Goal: Task Accomplishment & Management: Use online tool/utility

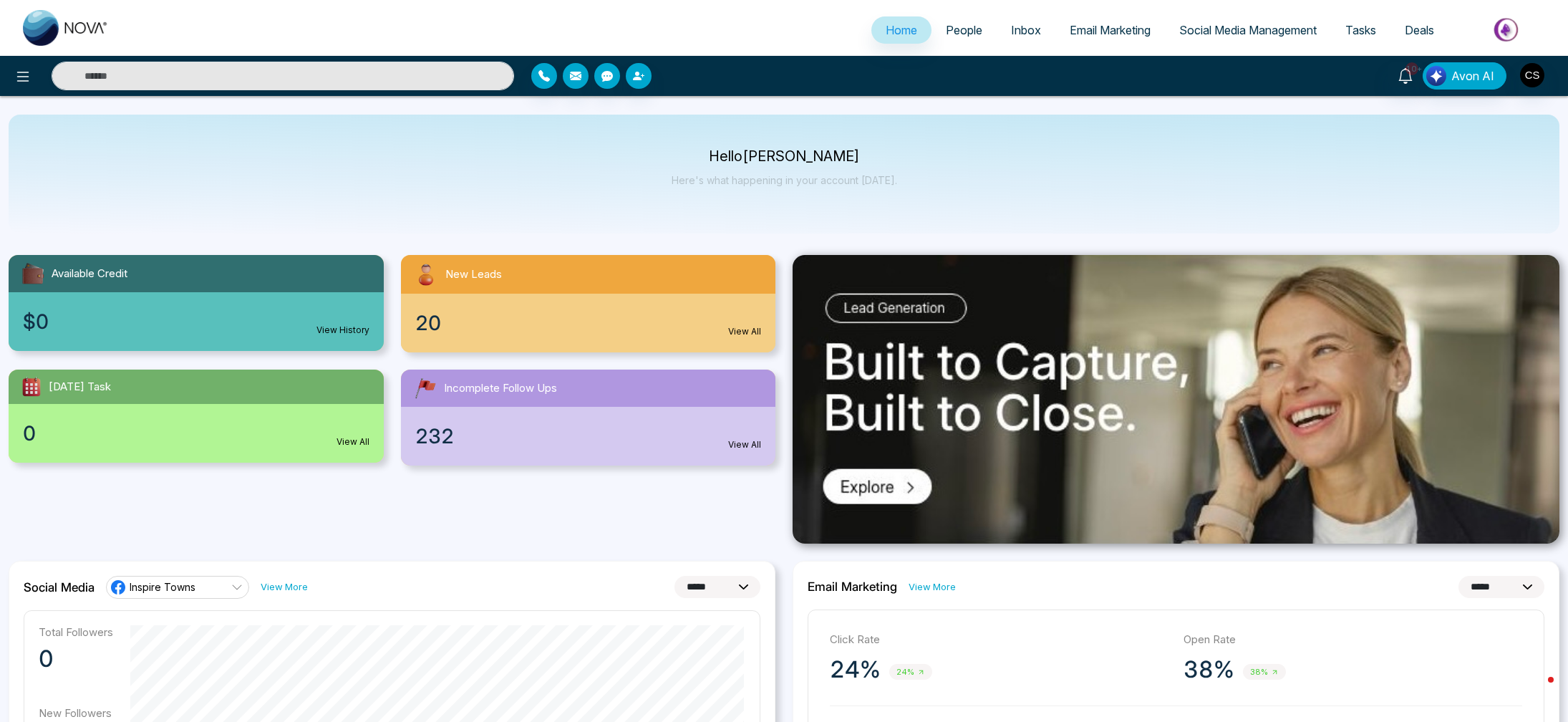
select select "*"
click at [953, 25] on span "People" at bounding box center [964, 30] width 37 height 14
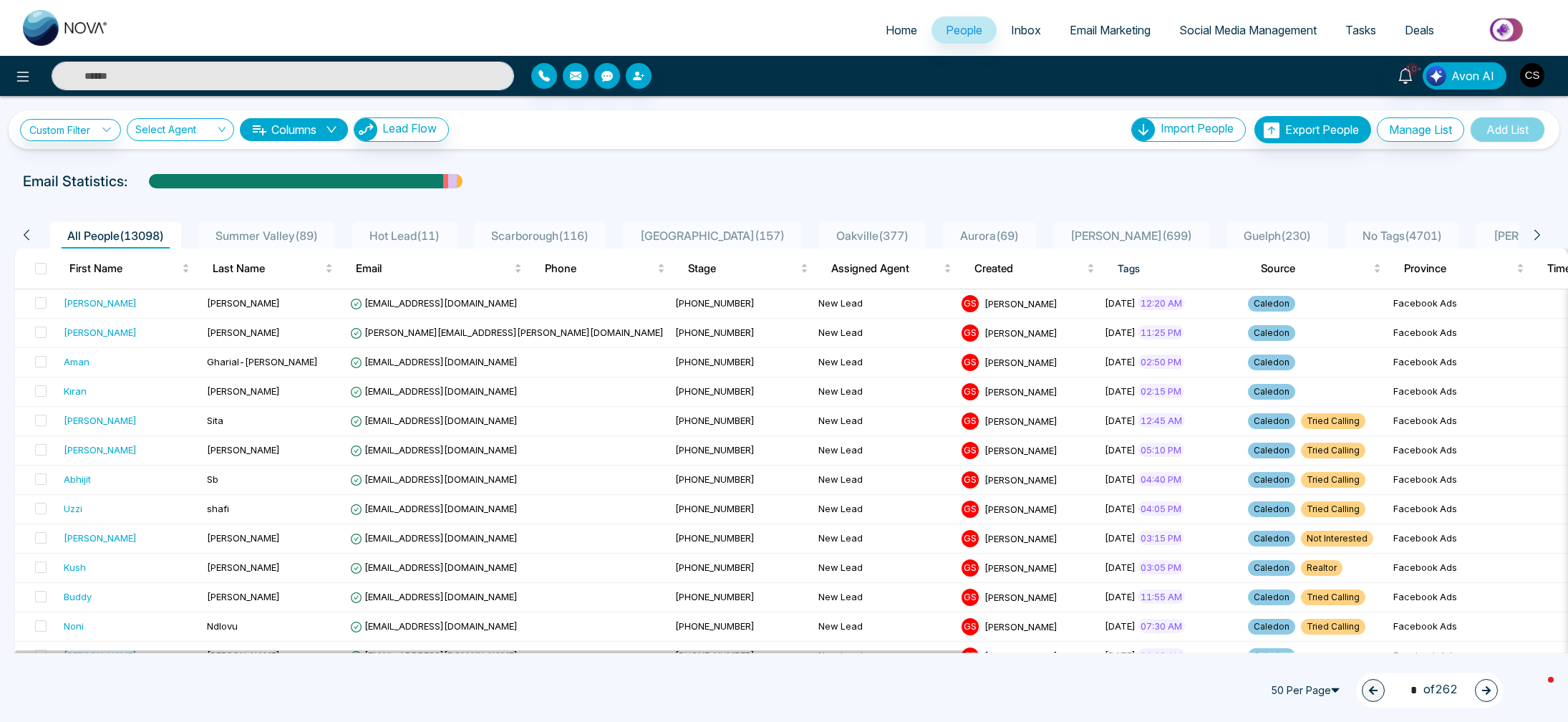
click at [281, 73] on input "text" at bounding box center [283, 76] width 463 height 29
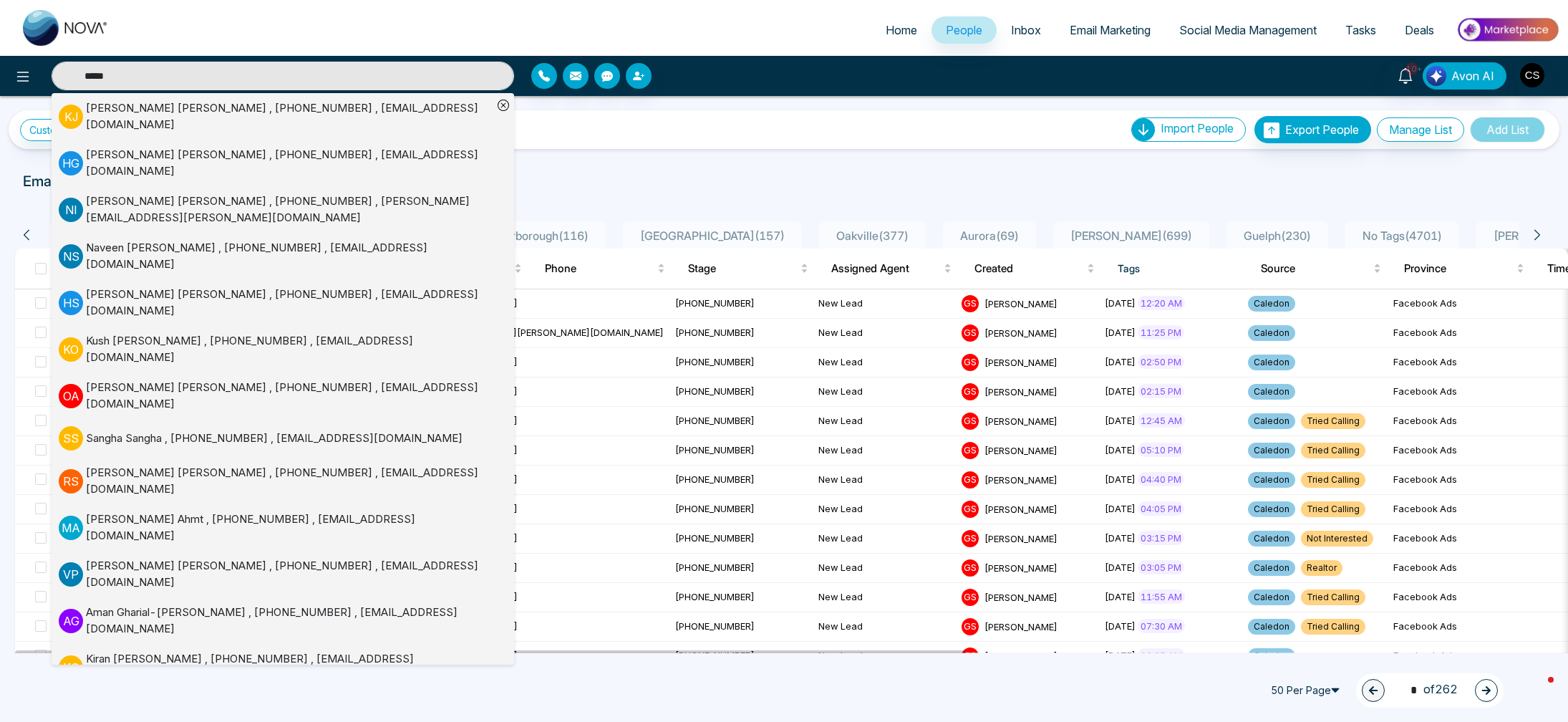
type input "*****"
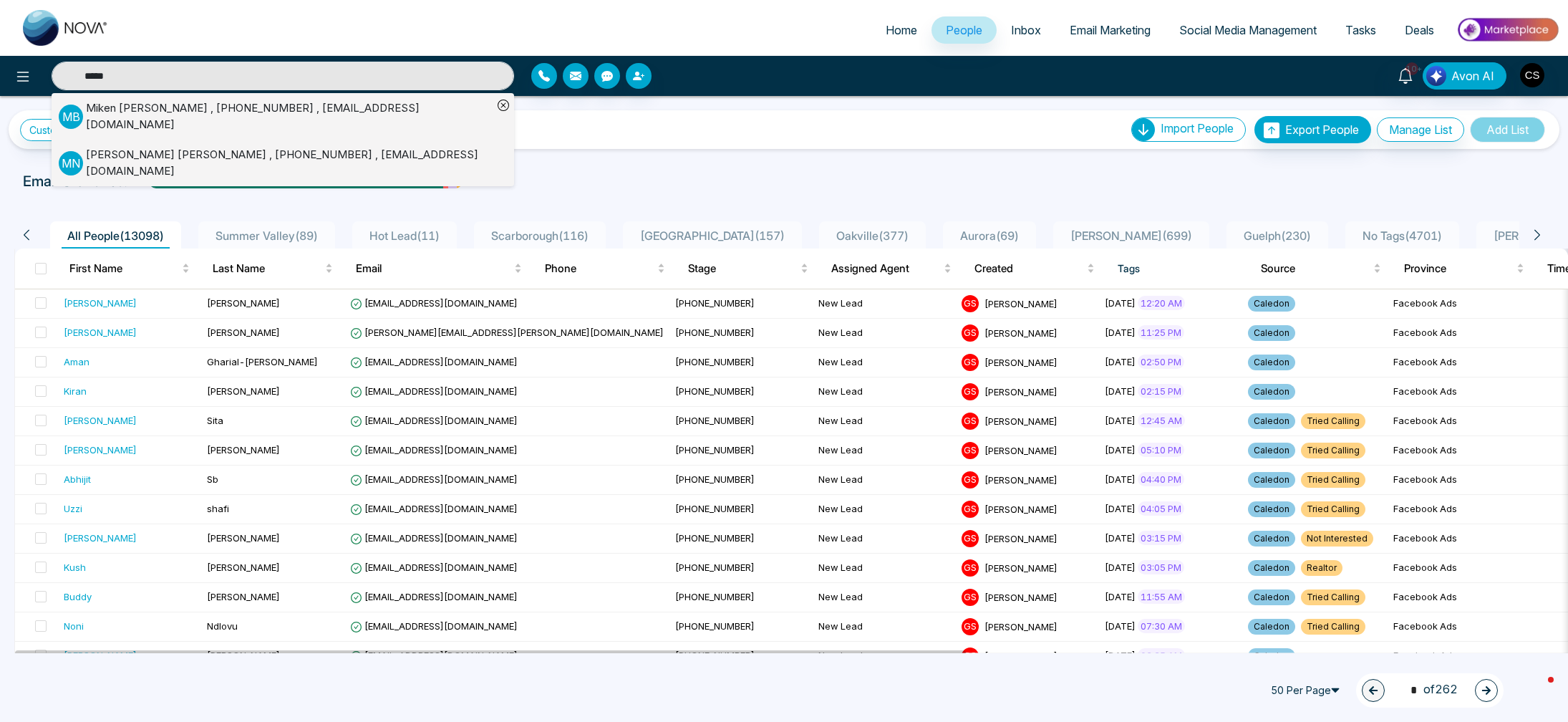
click at [279, 109] on div "Miken Bhavsar , +16477406768 , miken_bhavsar@yahoo.com" at bounding box center [290, 116] width 407 height 32
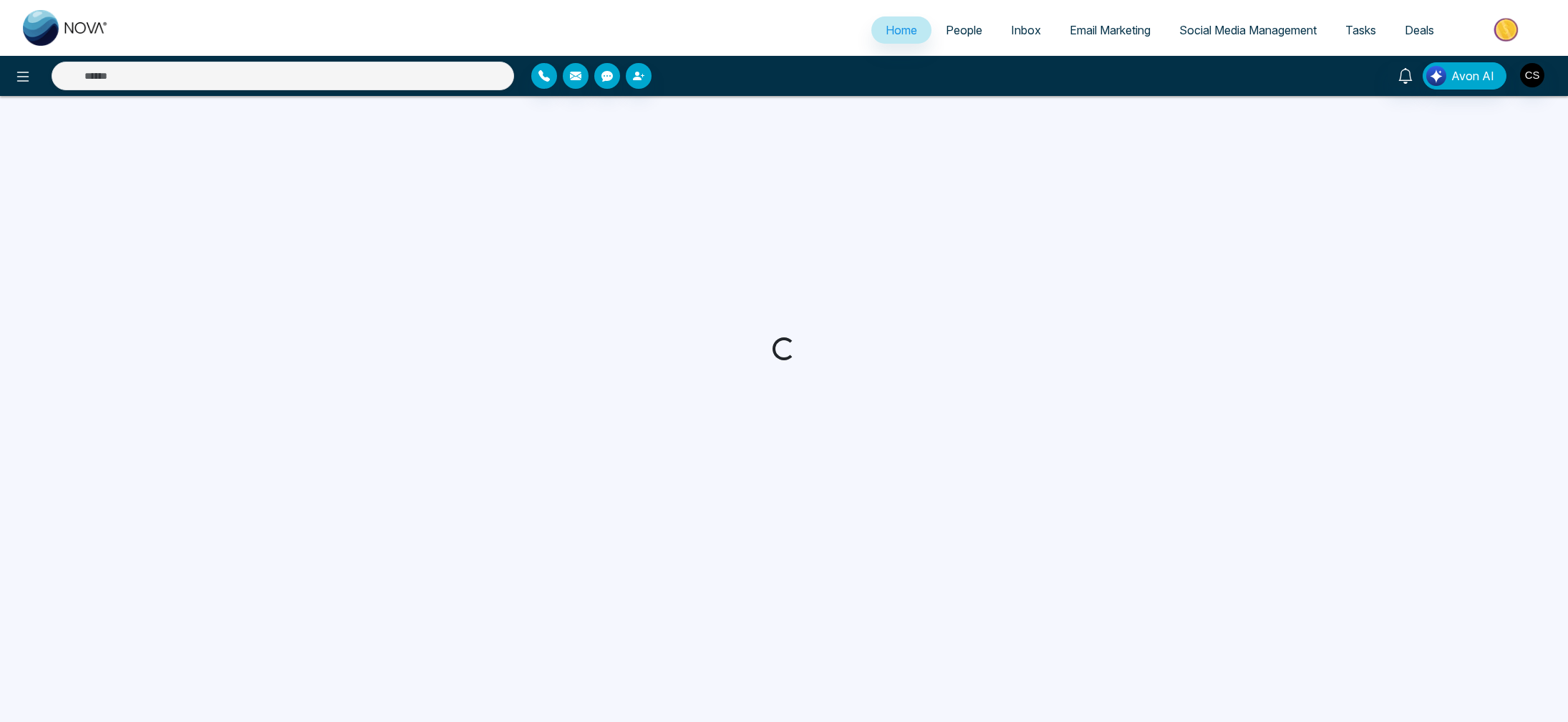
select select "*"
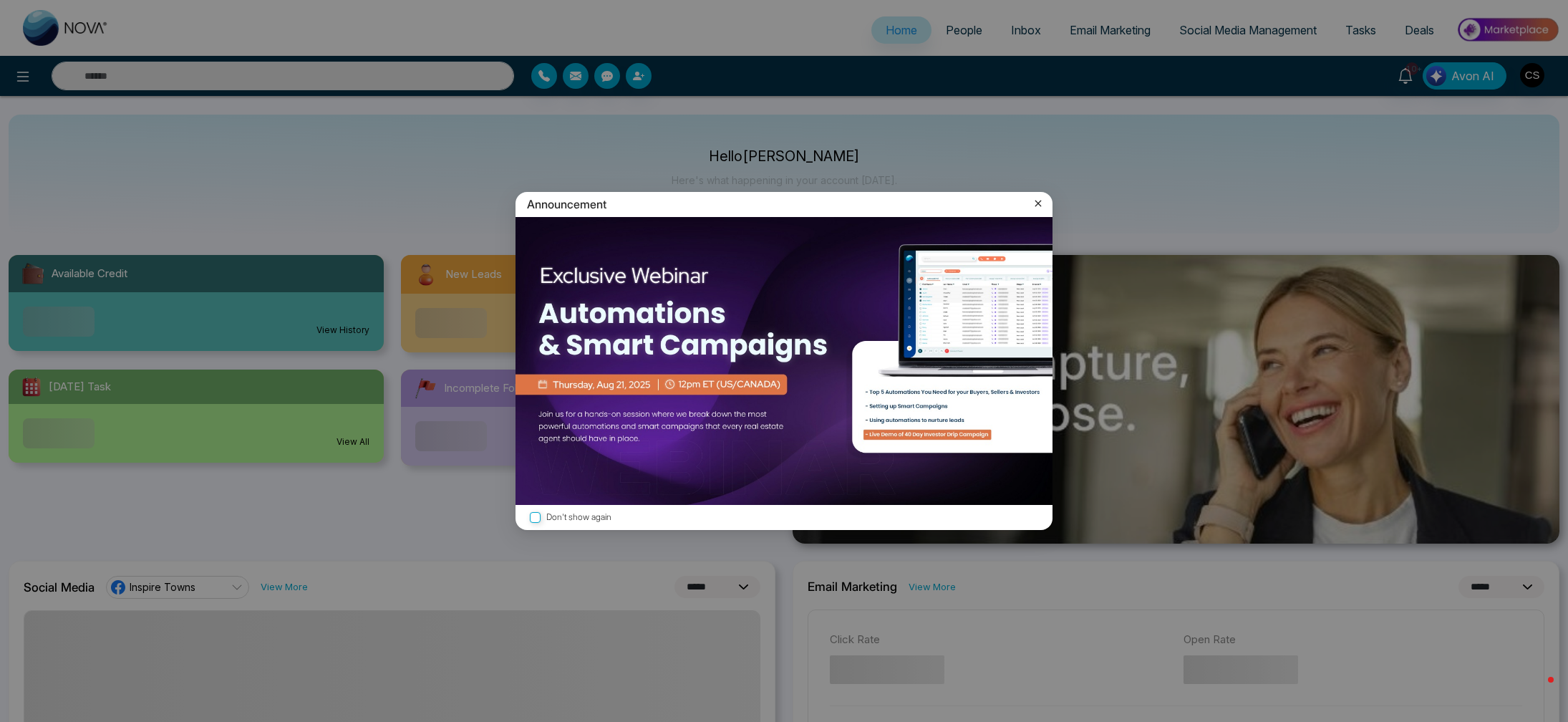
click at [1044, 204] on icon at bounding box center [1038, 203] width 14 height 14
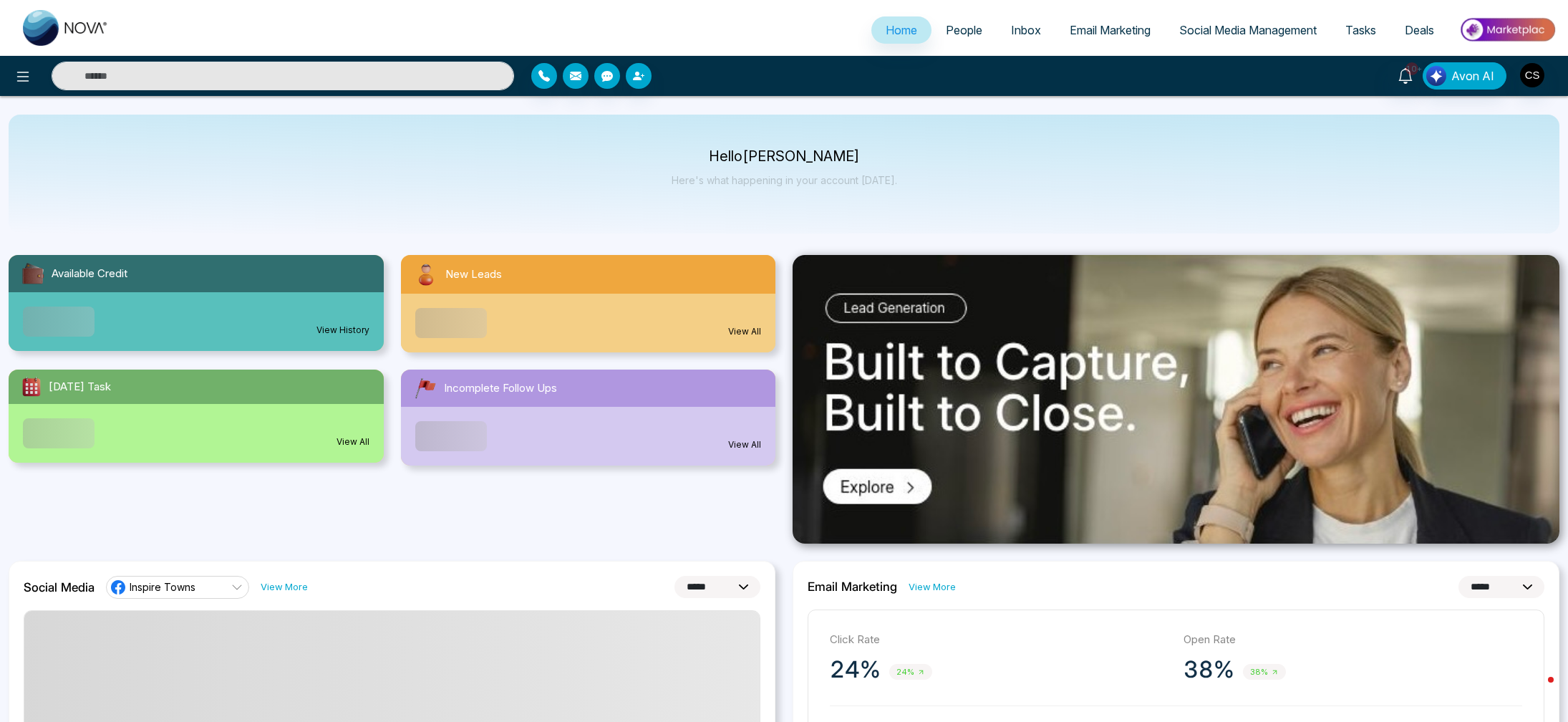
click at [959, 33] on span "People" at bounding box center [964, 30] width 37 height 14
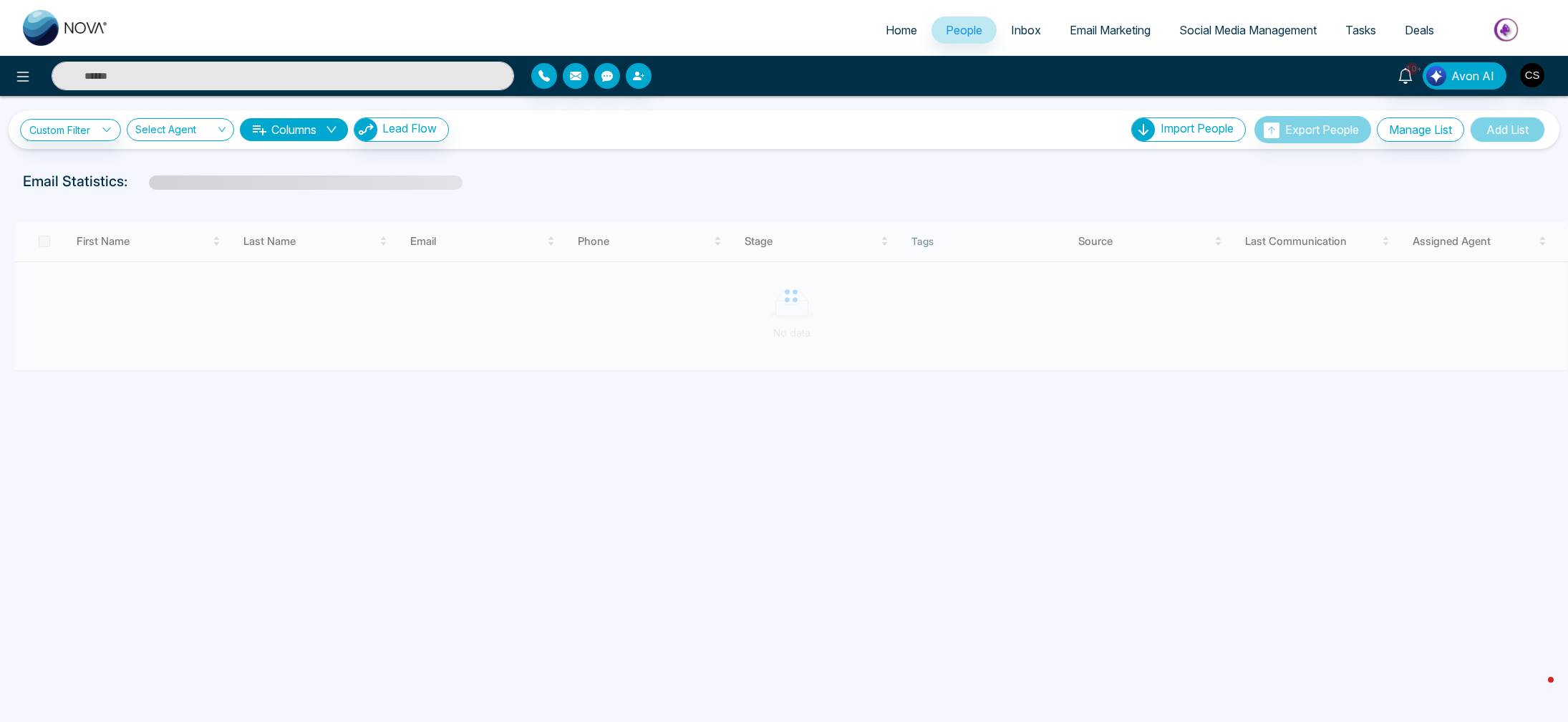
click at [1104, 32] on span "Email Marketing" at bounding box center [1110, 30] width 81 height 14
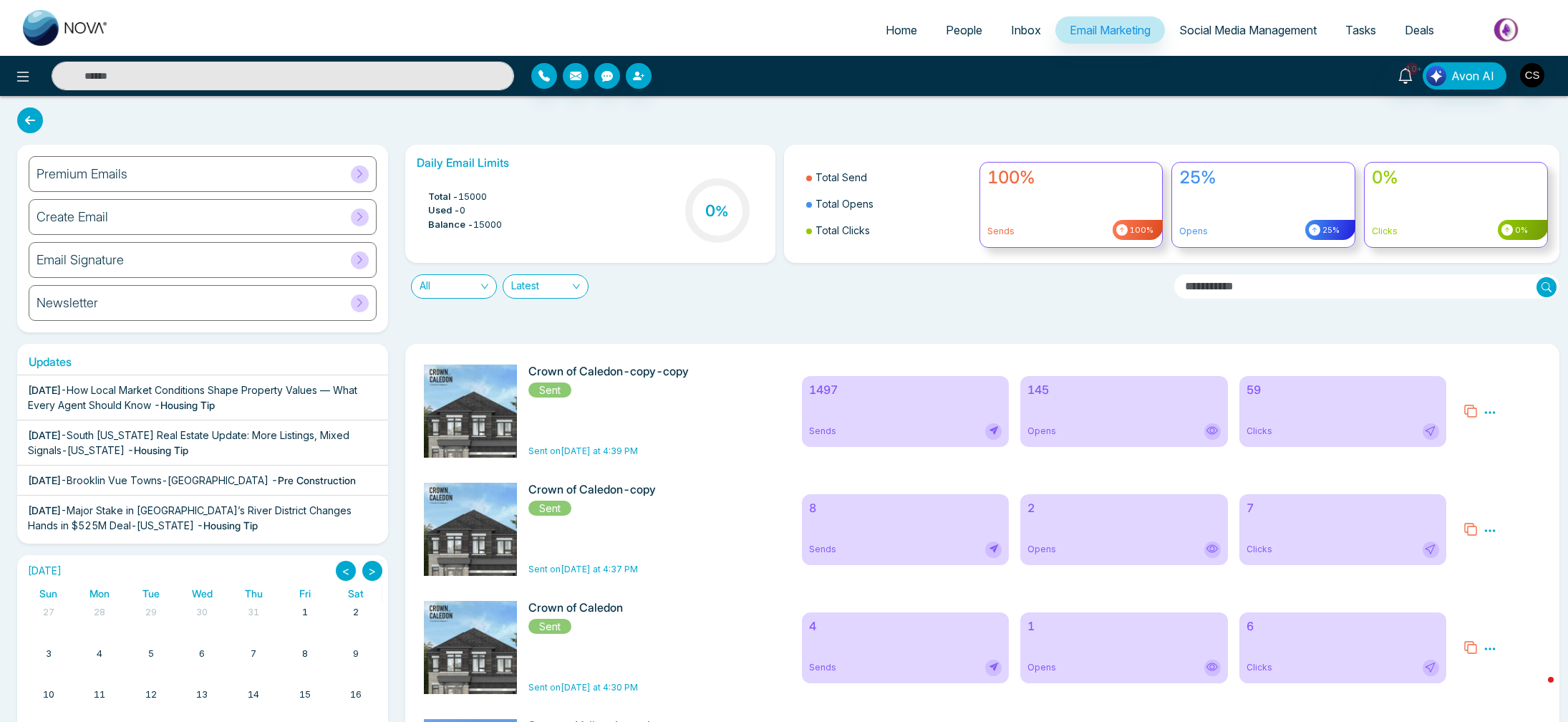
click at [1470, 412] on icon at bounding box center [1470, 411] width 14 height 14
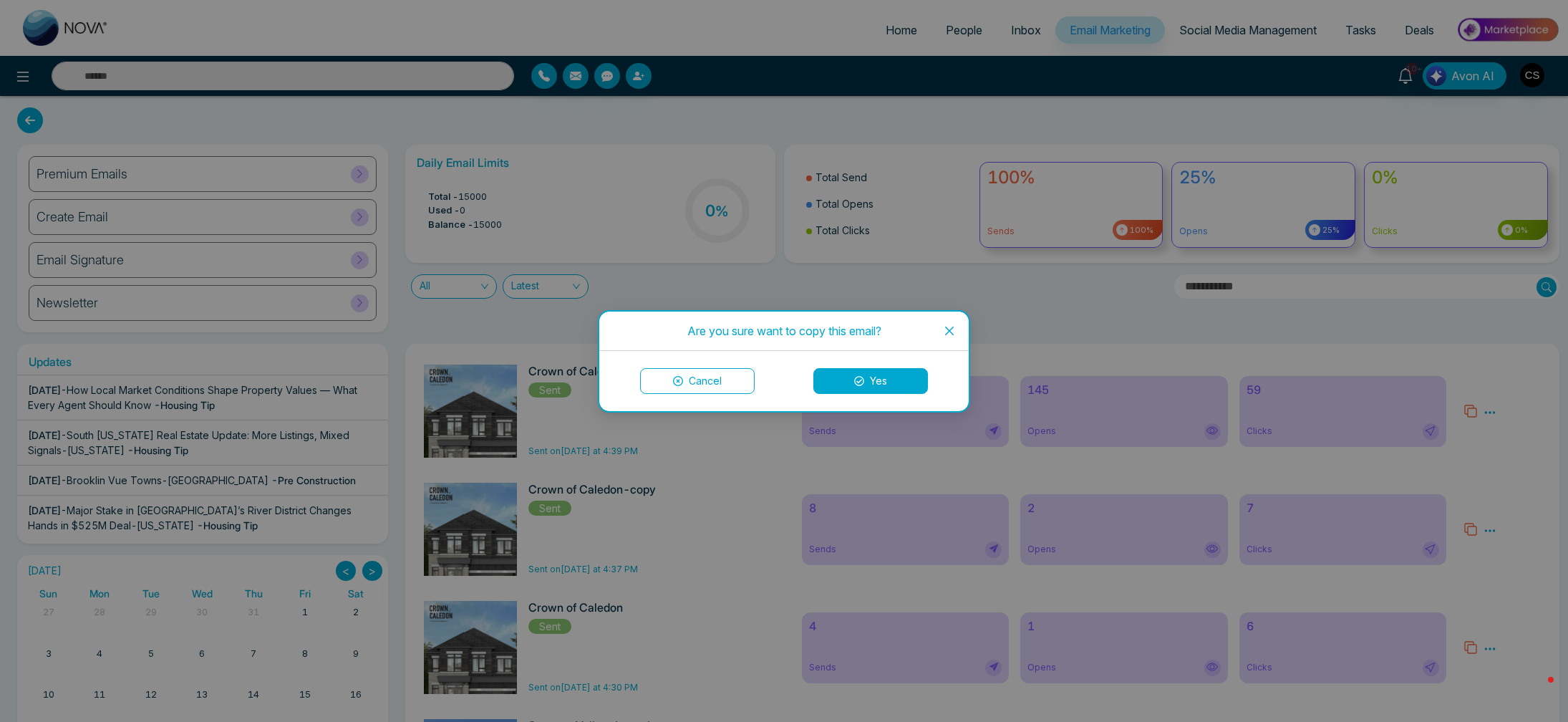
click at [871, 381] on button "Yes" at bounding box center [870, 381] width 115 height 26
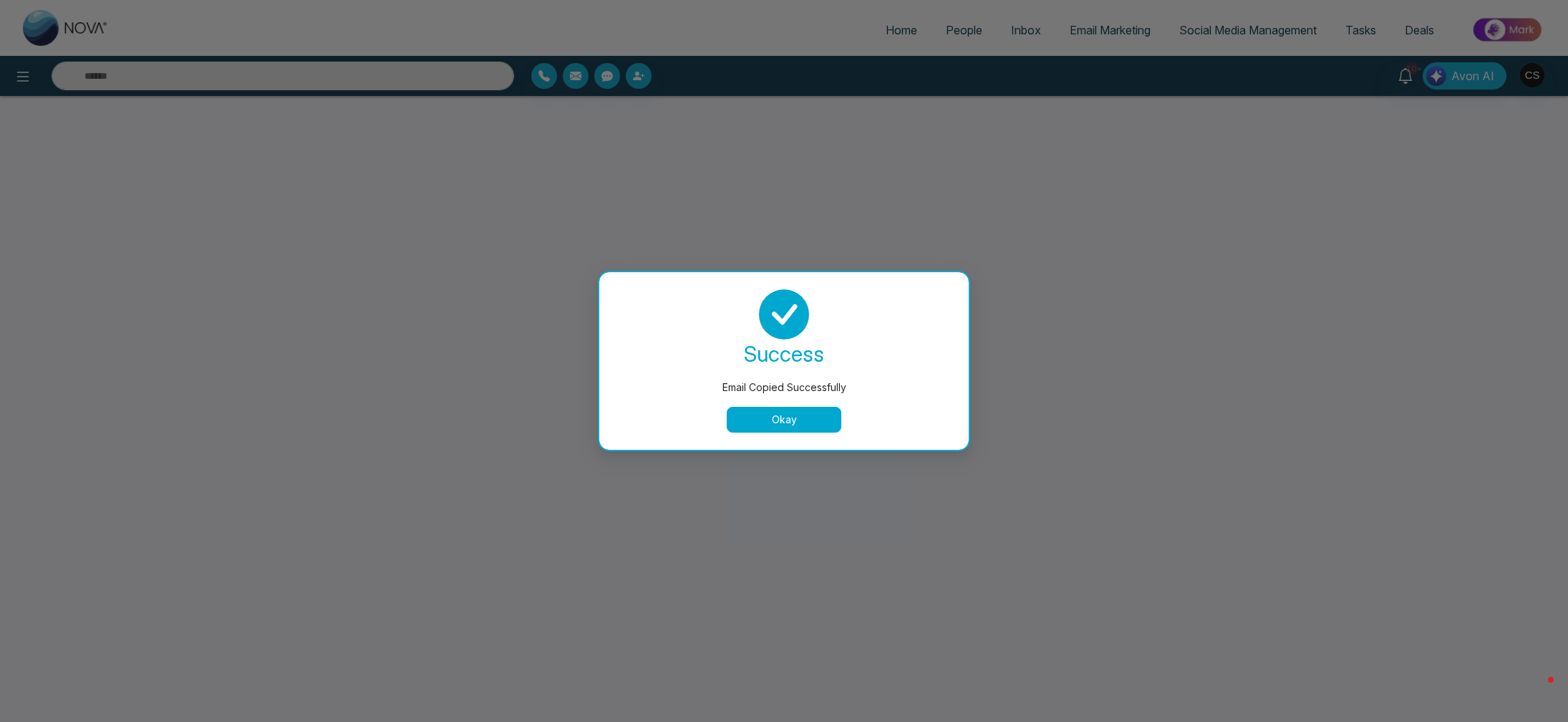
click at [801, 417] on button "Okay" at bounding box center [784, 420] width 115 height 26
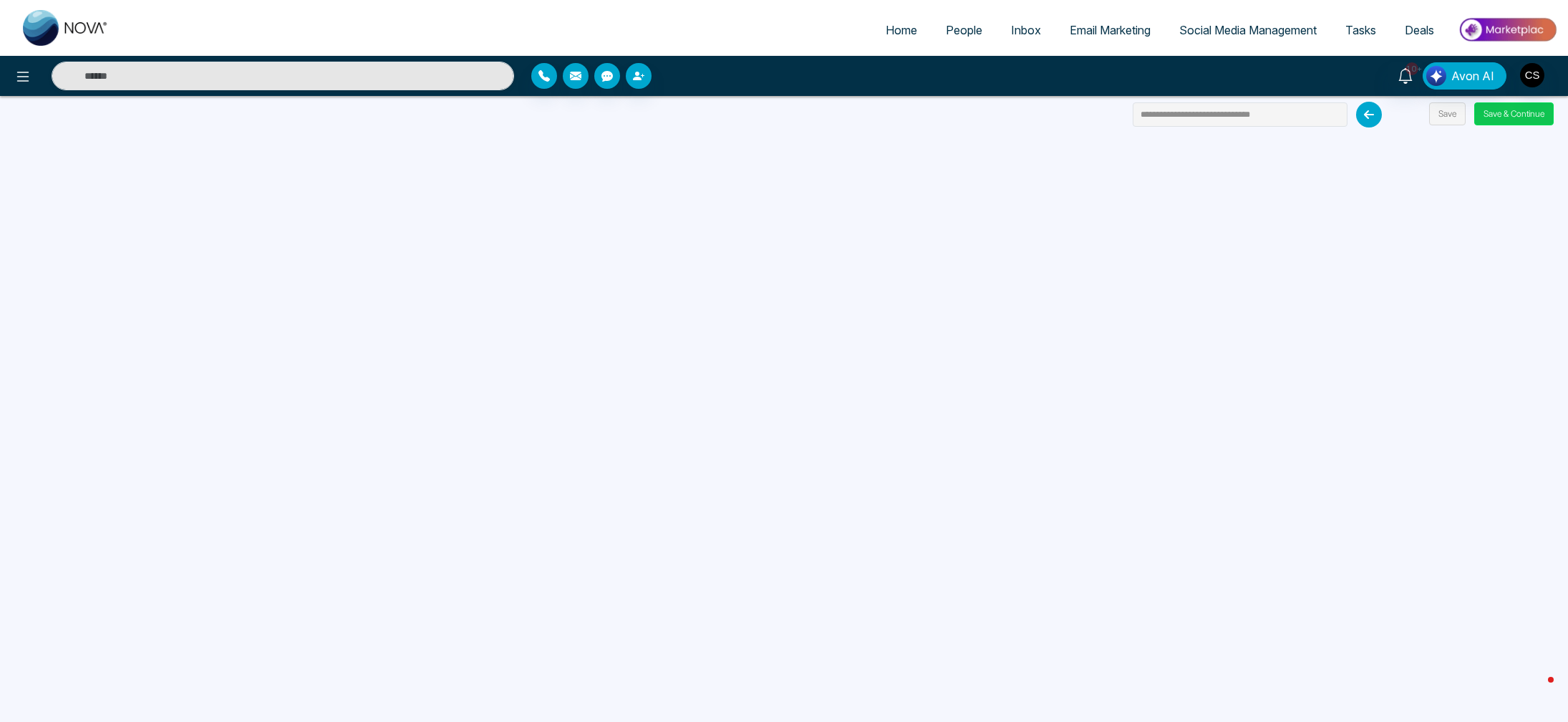
click at [1505, 109] on button "Save & Continue" at bounding box center [1514, 113] width 80 height 23
click at [1494, 117] on button "Save & Continue" at bounding box center [1514, 113] width 80 height 23
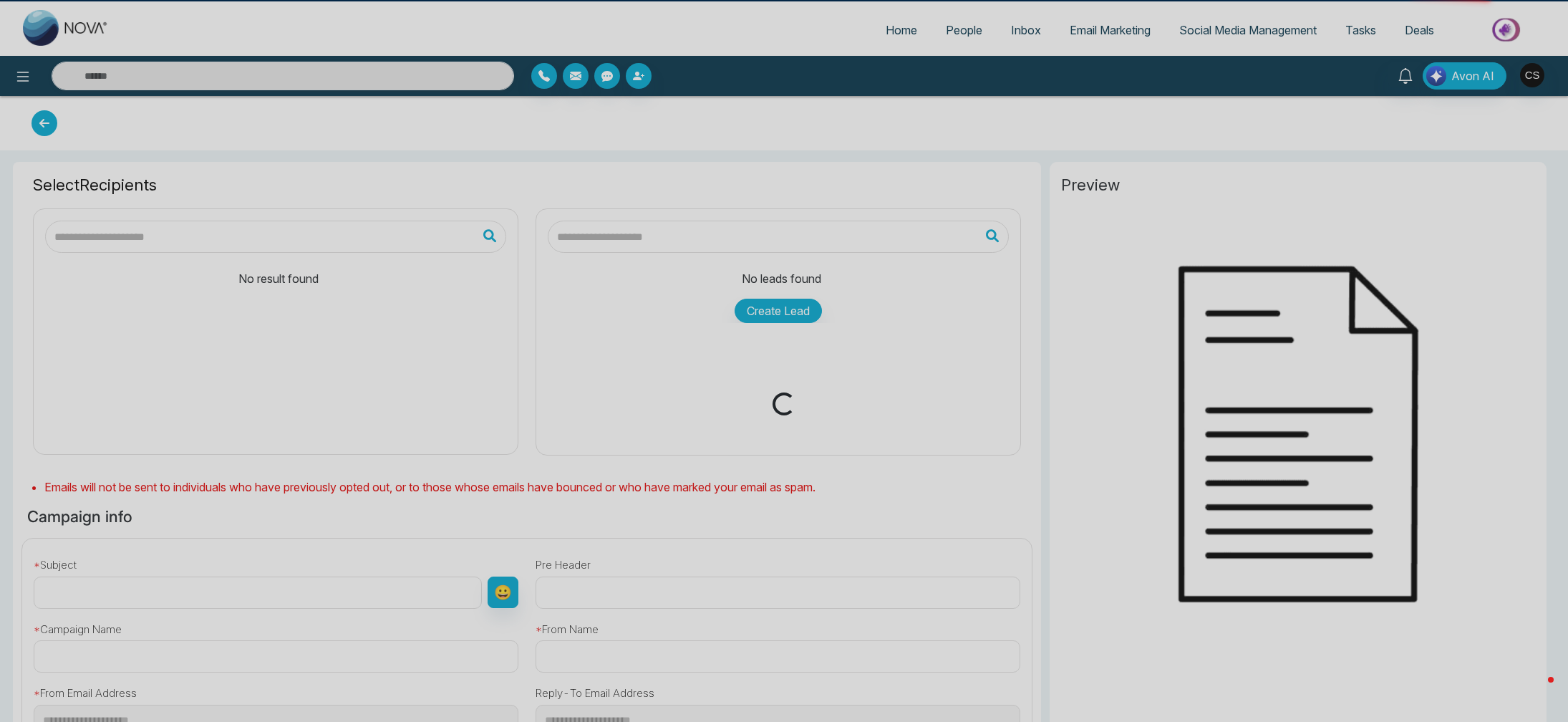
click at [1516, 116] on div "Loading..." at bounding box center [784, 361] width 1568 height 722
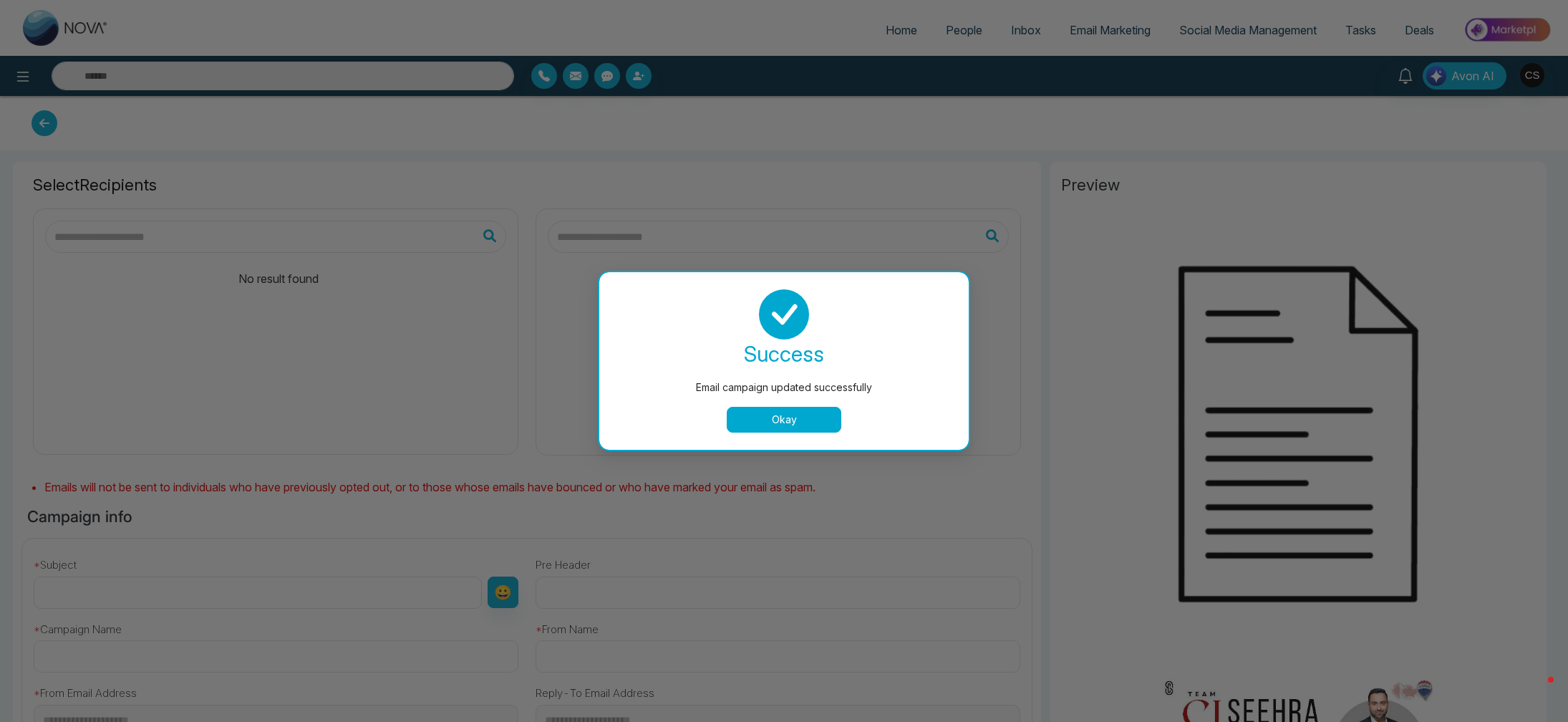
type input "**********"
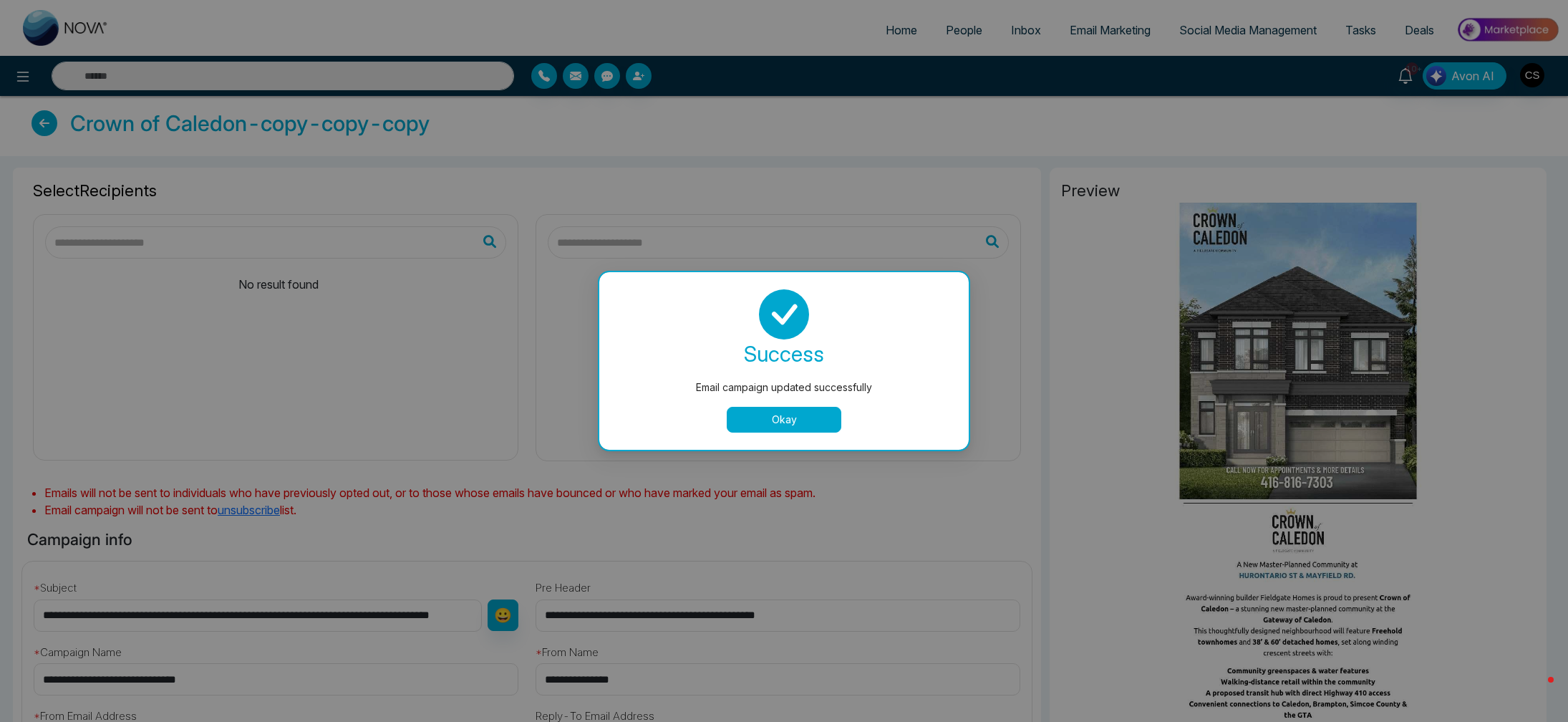
click at [761, 420] on button "Okay" at bounding box center [784, 420] width 115 height 26
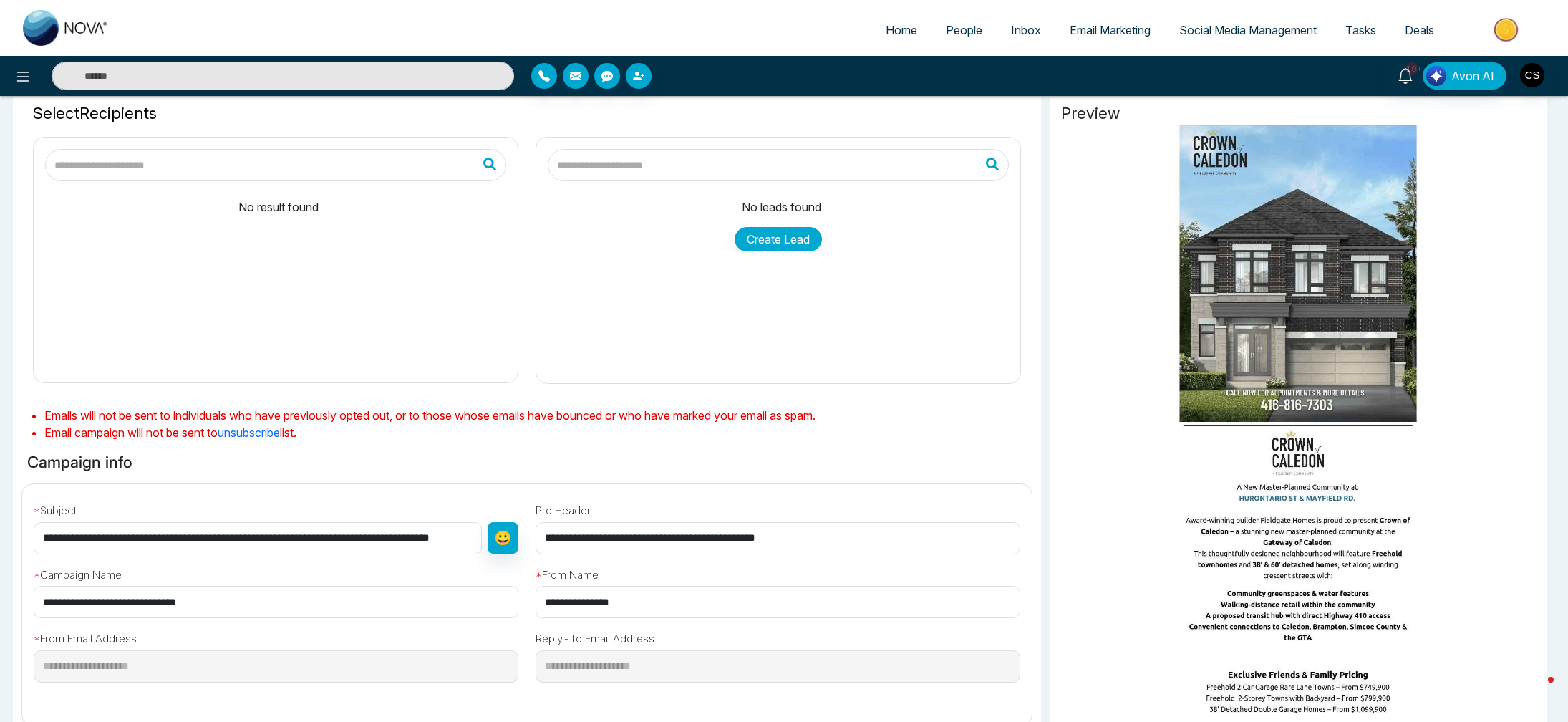
scroll to position [155, 0]
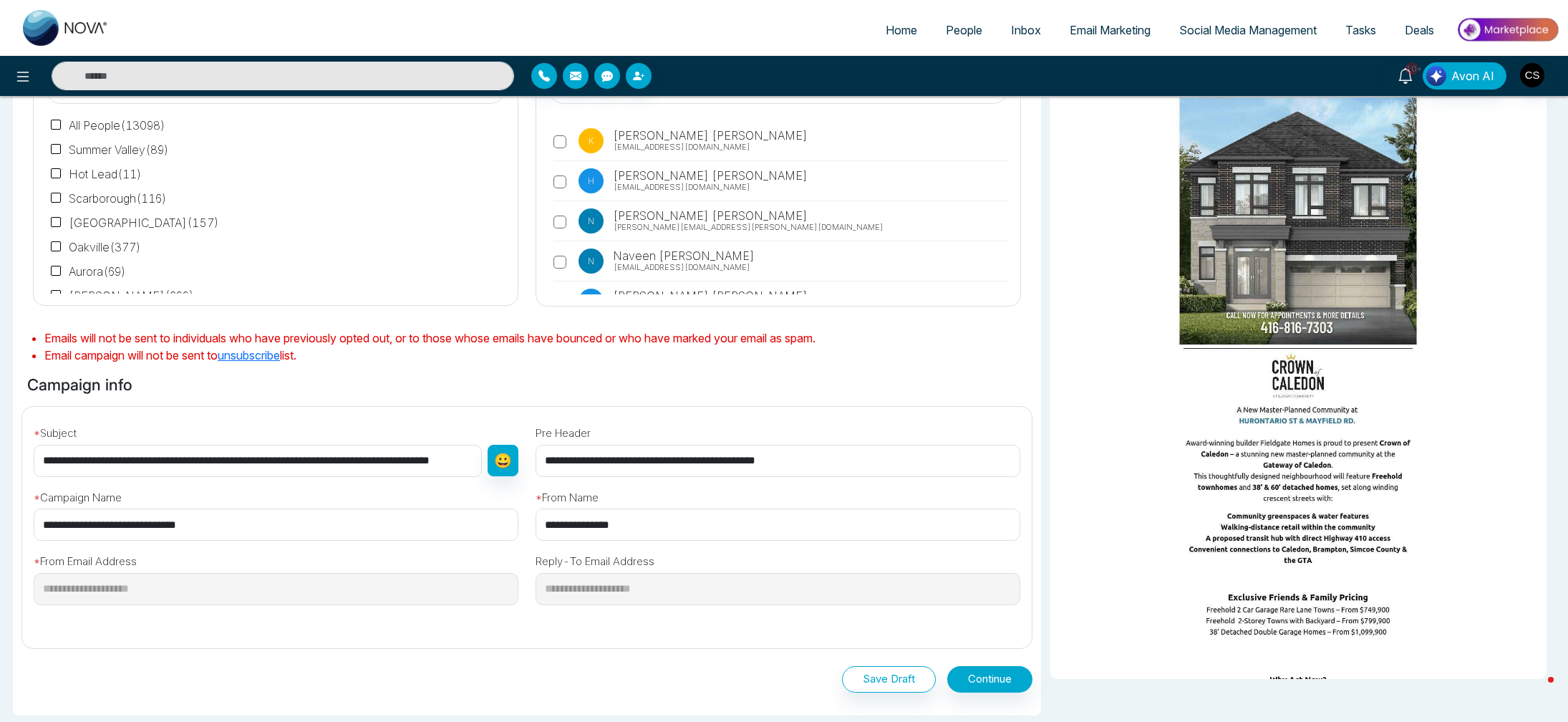
drag, startPoint x: 542, startPoint y: 525, endPoint x: 709, endPoint y: 529, distance: 167.0
click at [709, 529] on input "**********" at bounding box center [778, 525] width 485 height 32
type input "**********"
drag, startPoint x: 134, startPoint y: 458, endPoint x: 45, endPoint y: 456, distance: 89.0
click at [45, 456] on input "**********" at bounding box center [257, 461] width 448 height 32
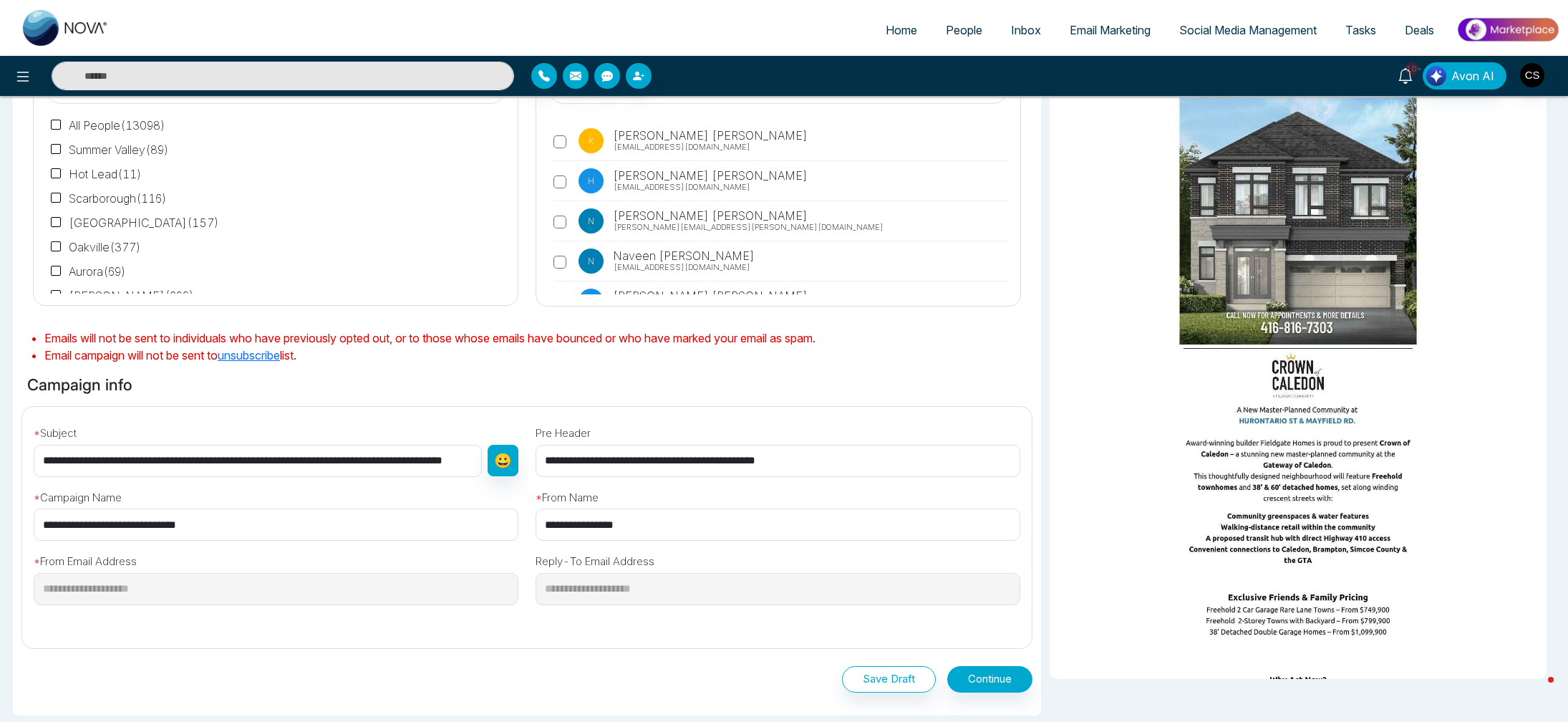
type input "**********"
click at [67, 479] on div "**********" at bounding box center [275, 510] width 502 height 65
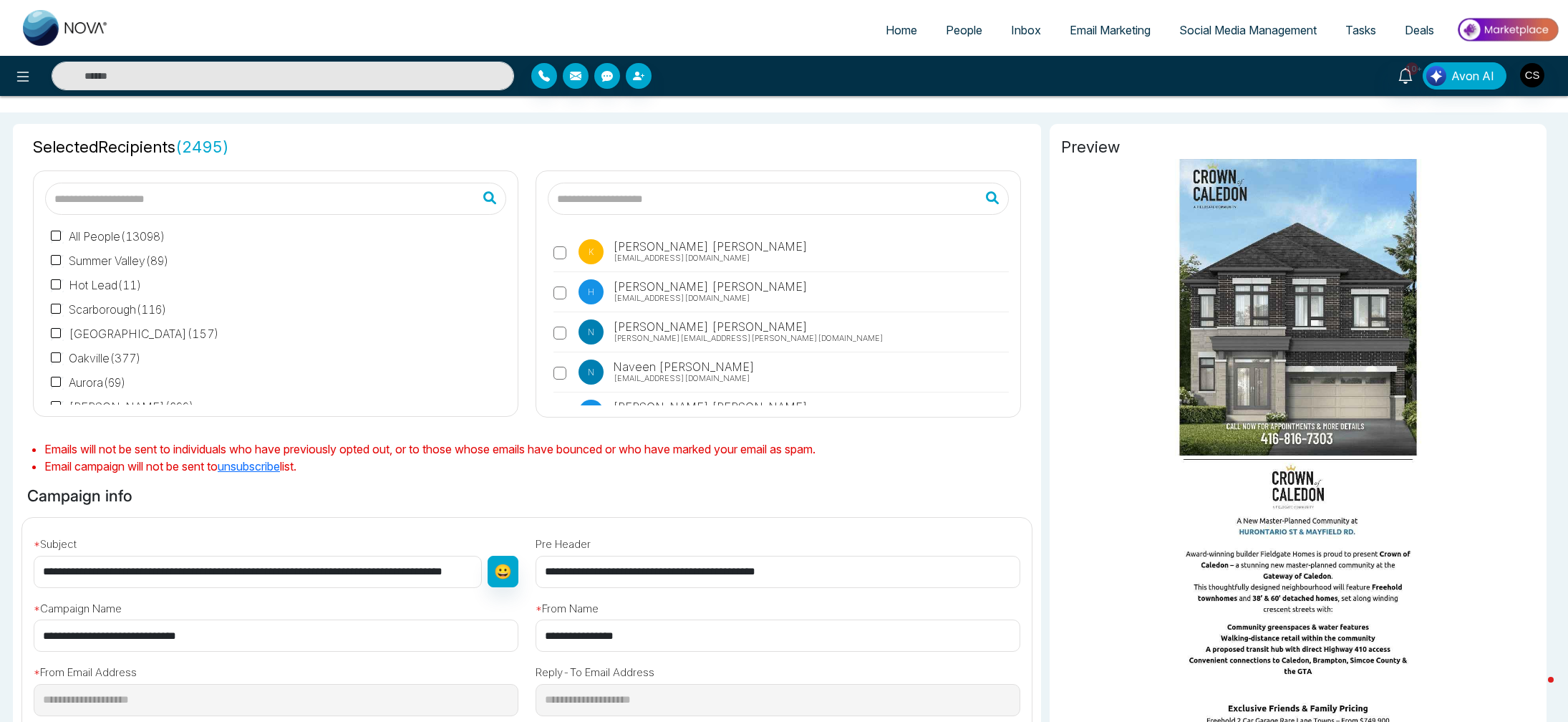
scroll to position [23, 0]
click at [54, 378] on label "Vaughan ( 699 )" at bounding box center [122, 384] width 143 height 17
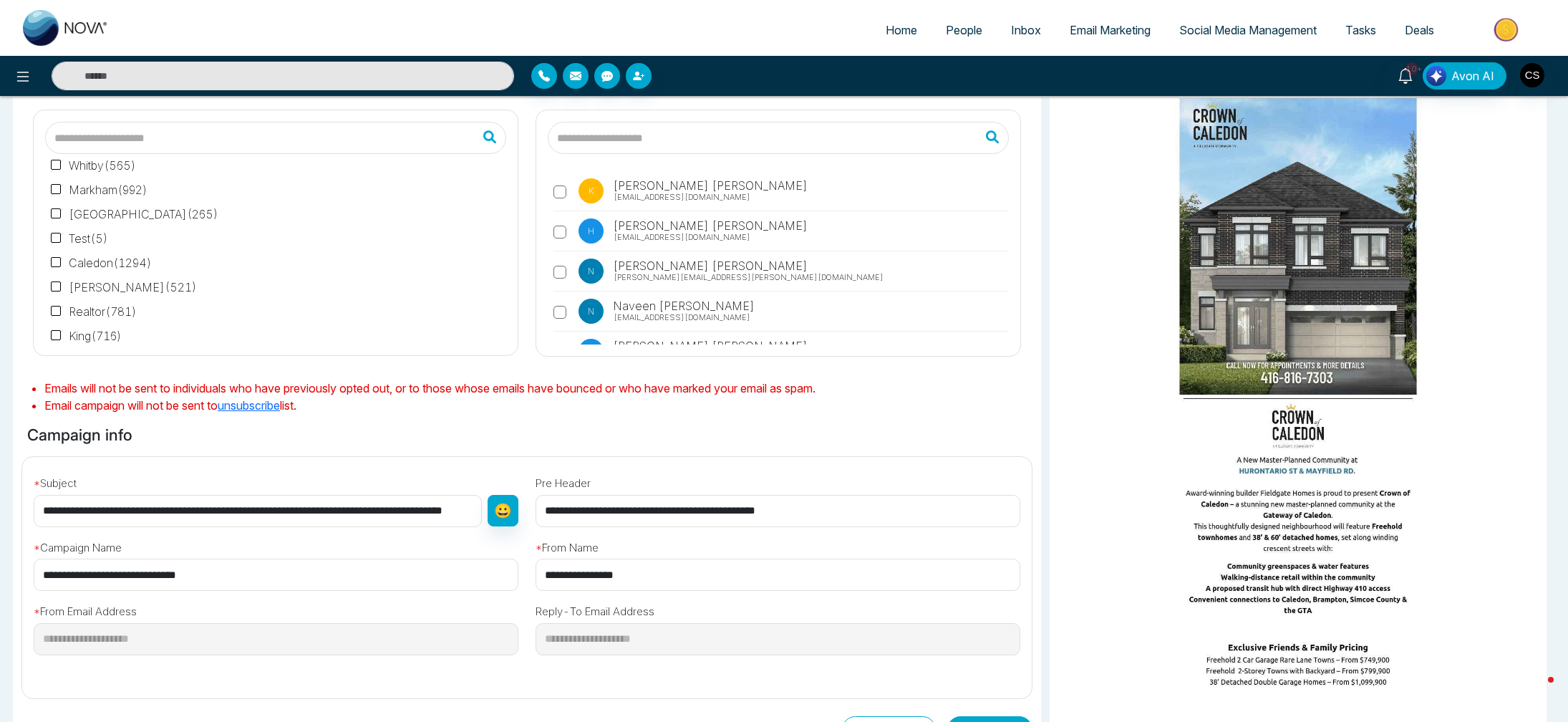
scroll to position [271, 0]
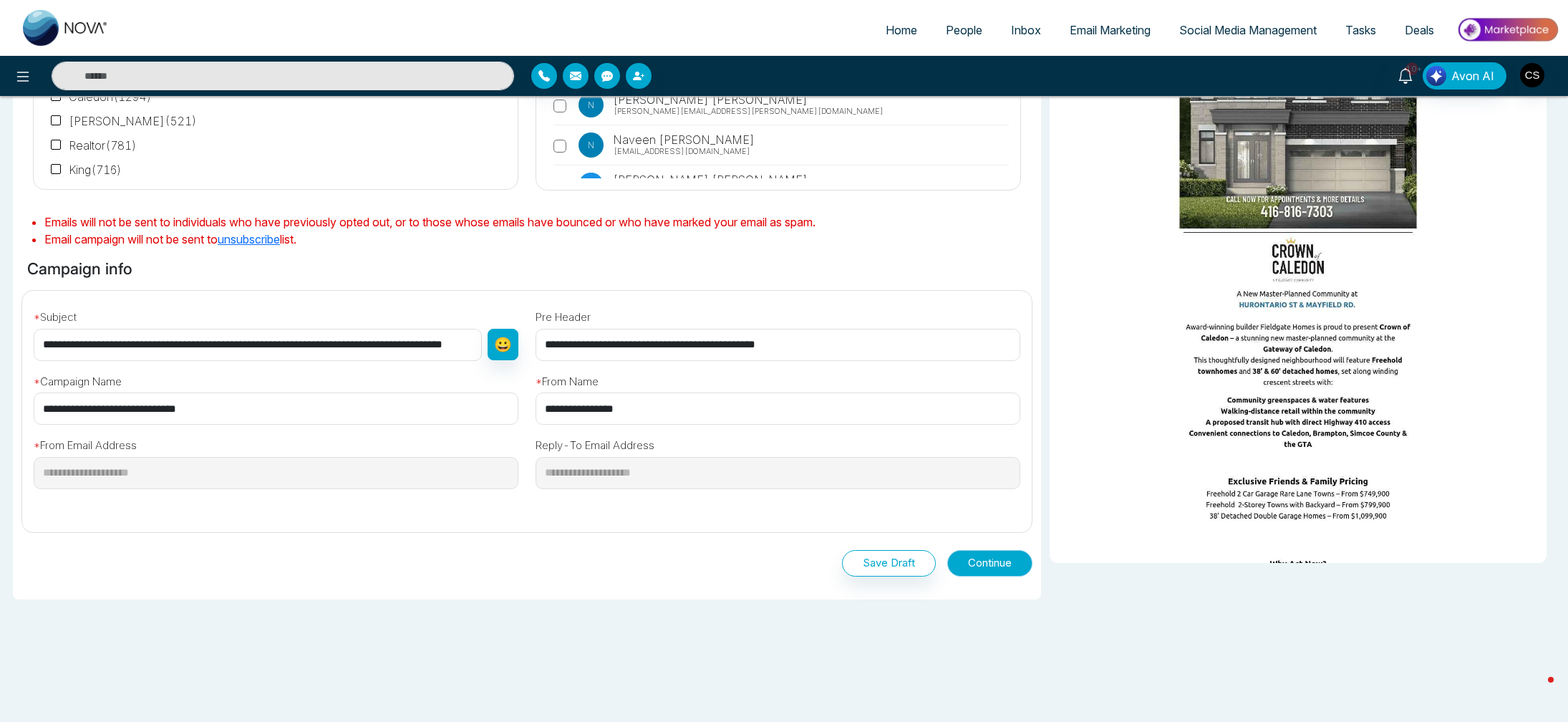
click at [978, 566] on button "Continue" at bounding box center [990, 563] width 86 height 26
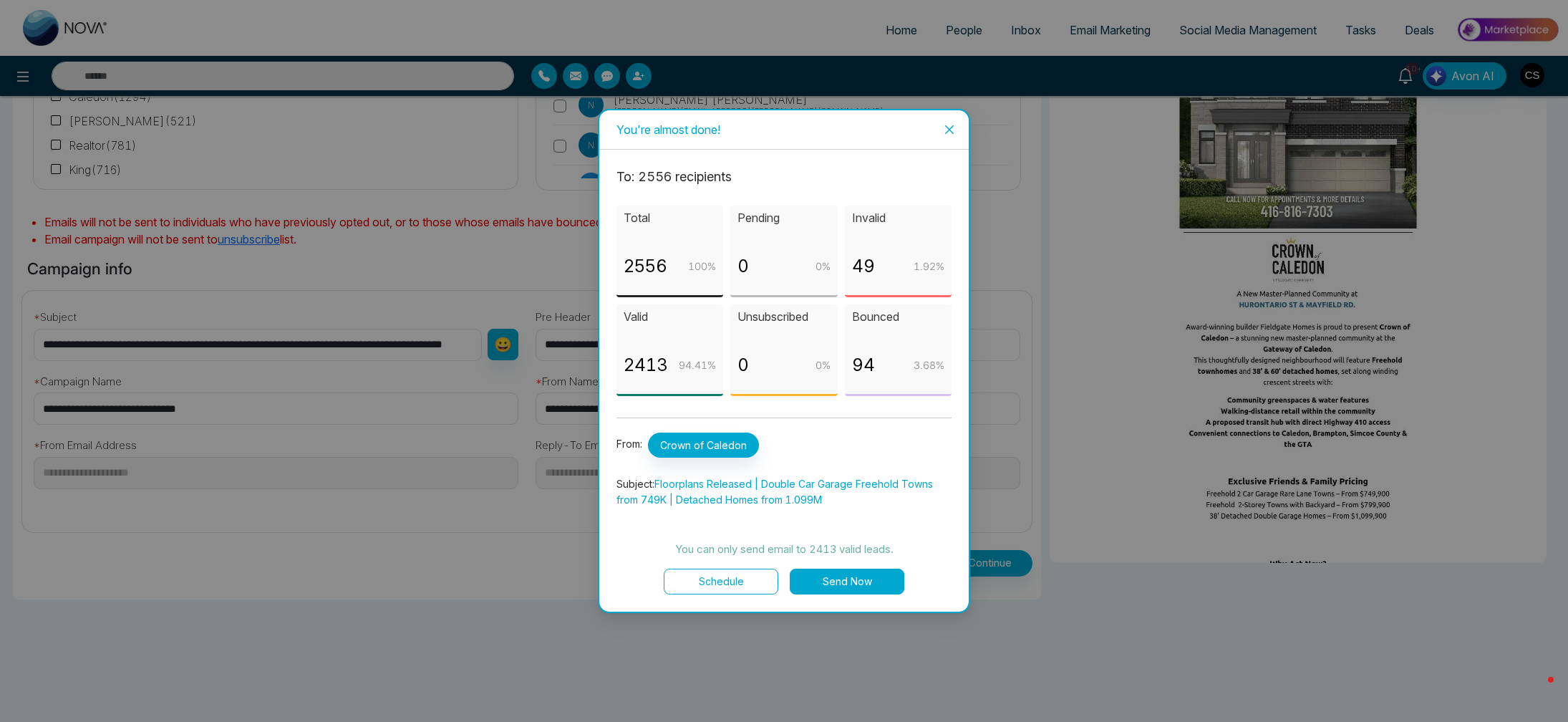
click at [834, 589] on button "Send Now" at bounding box center [847, 582] width 115 height 26
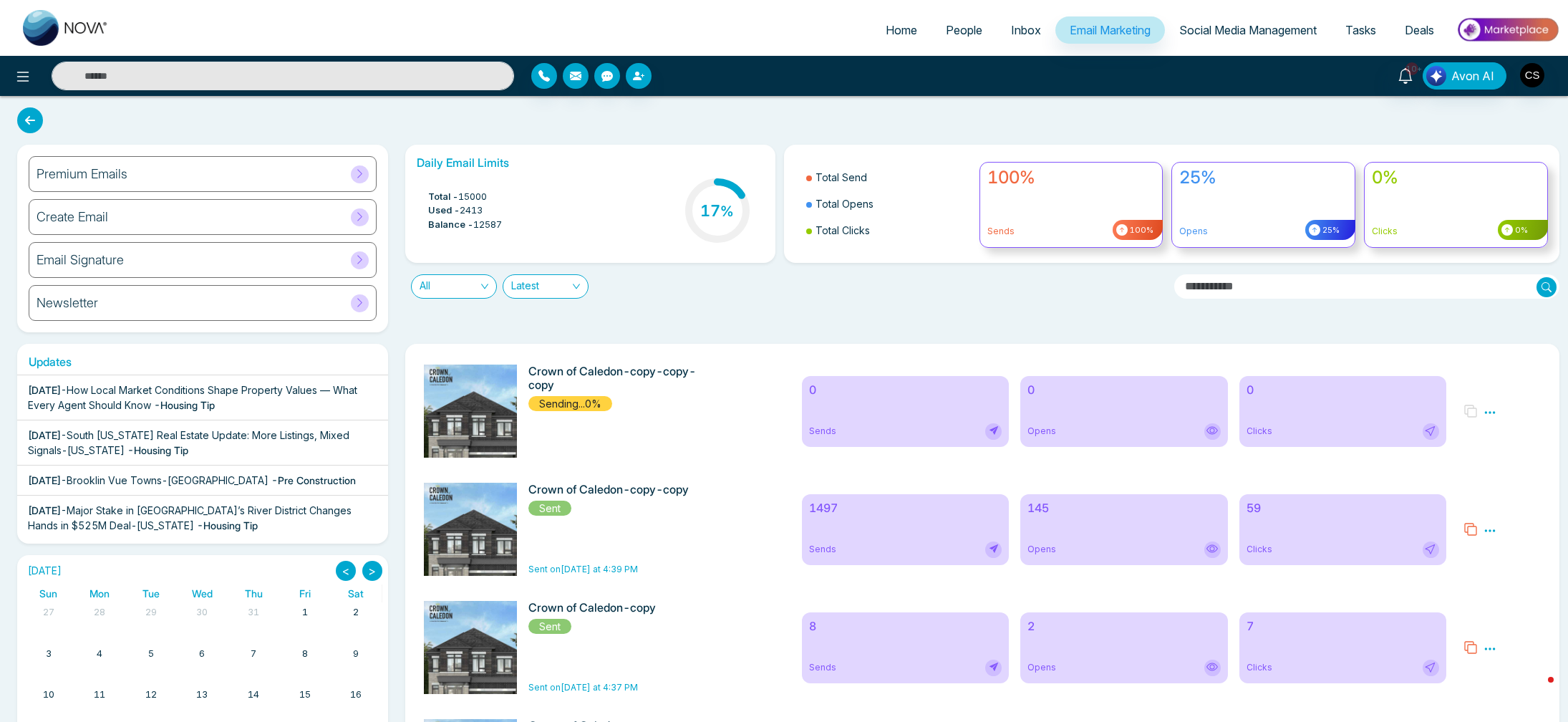
click at [1496, 414] on div "Preview" at bounding box center [1502, 411] width 95 height 93
click at [1492, 414] on icon at bounding box center [1490, 412] width 13 height 13
click at [1500, 429] on span "Preview" at bounding box center [1515, 433] width 39 height 12
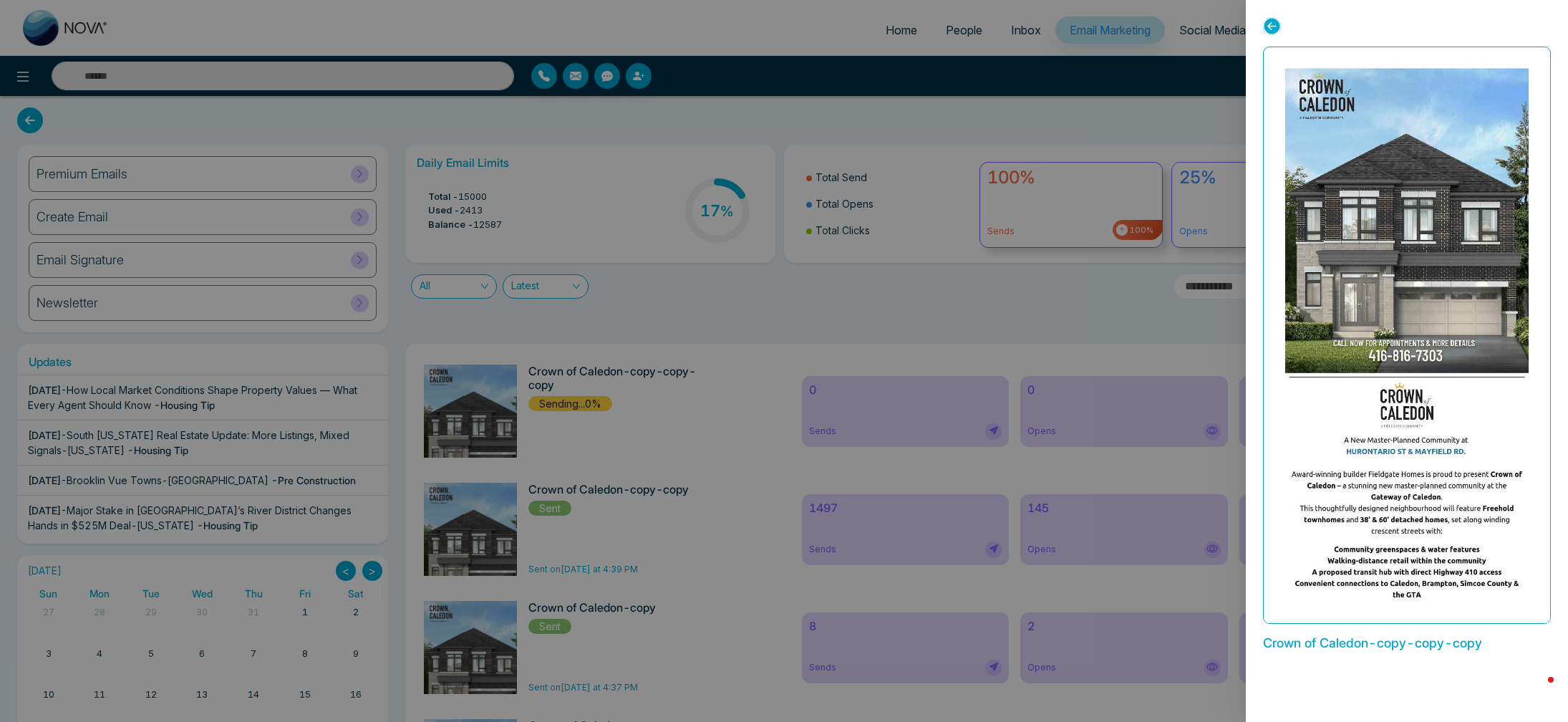
click at [1188, 405] on div at bounding box center [784, 361] width 1568 height 722
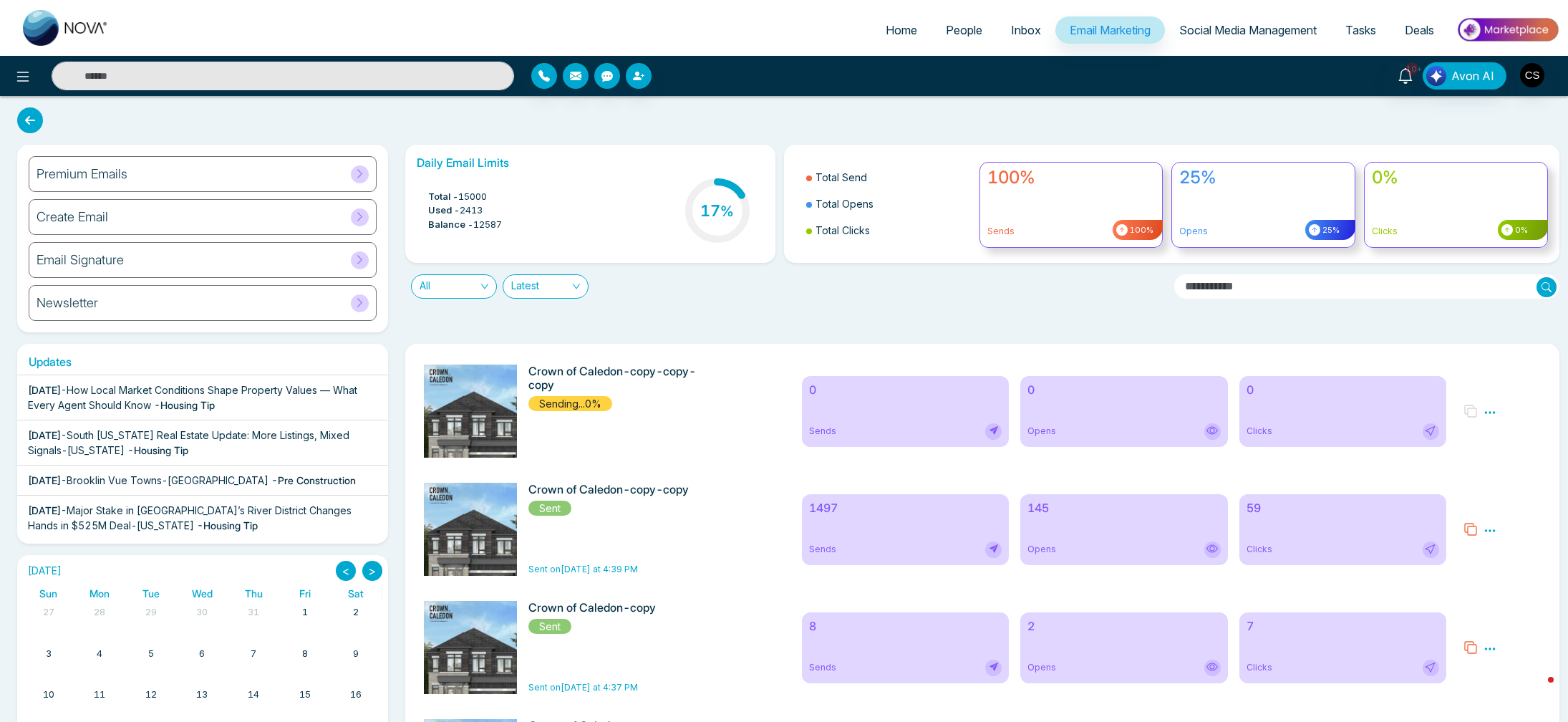
click at [1490, 414] on icon at bounding box center [1490, 412] width 13 height 13
drag, startPoint x: 1032, startPoint y: 400, endPoint x: 939, endPoint y: 395, distance: 93.1
click at [1032, 400] on div "0 Opens" at bounding box center [1124, 411] width 207 height 71
click at [635, 395] on div "Crown of Caledon-copy-copy-copy Sending...0%" at bounding box center [618, 388] width 181 height 47
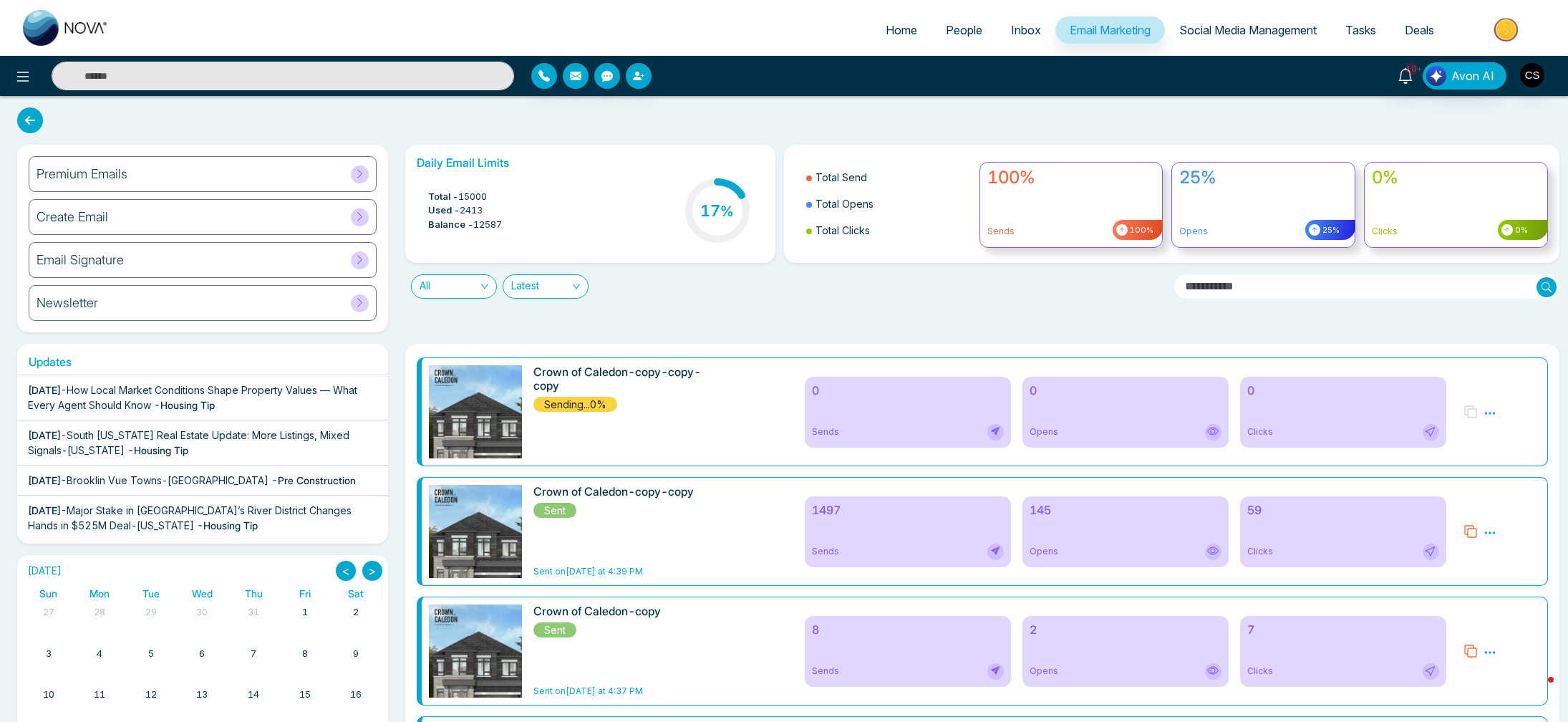
click at [1495, 410] on icon at bounding box center [1490, 413] width 13 height 13
click at [678, 373] on h6 "Crown of Caledon-copy-copy-copy" at bounding box center [623, 379] width 180 height 27
click at [673, 378] on h6 "Crown of Caledon-copy-copy-copy" at bounding box center [623, 379] width 180 height 27
click at [480, 401] on img at bounding box center [479, 674] width 200 height 617
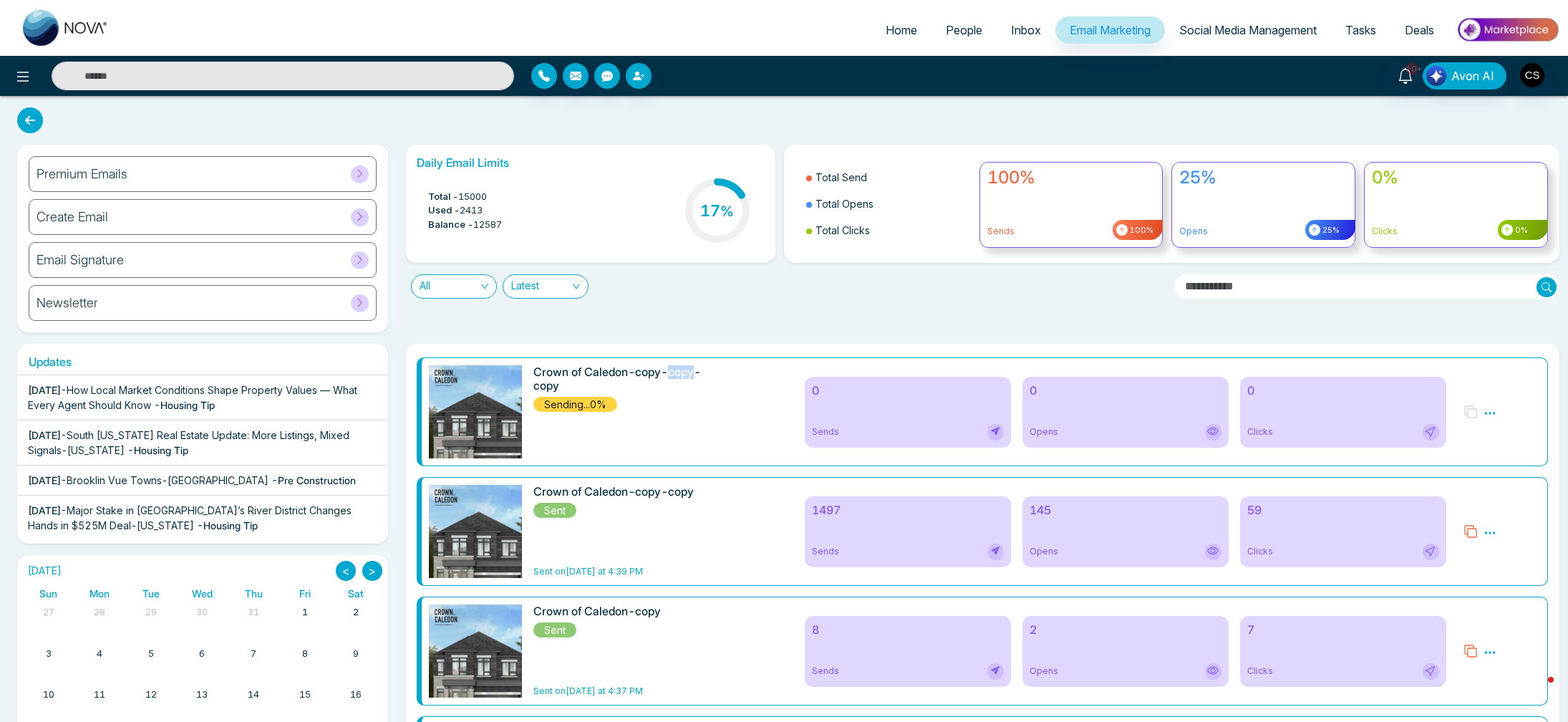
click at [480, 401] on img at bounding box center [479, 674] width 200 height 617
click at [1485, 410] on icon at bounding box center [1490, 413] width 13 height 13
click at [617, 411] on div "Crown of Caledon-copy-copy-copy Sending...0%" at bounding box center [623, 389] width 180 height 47
click at [1494, 415] on icon at bounding box center [1490, 413] width 13 height 13
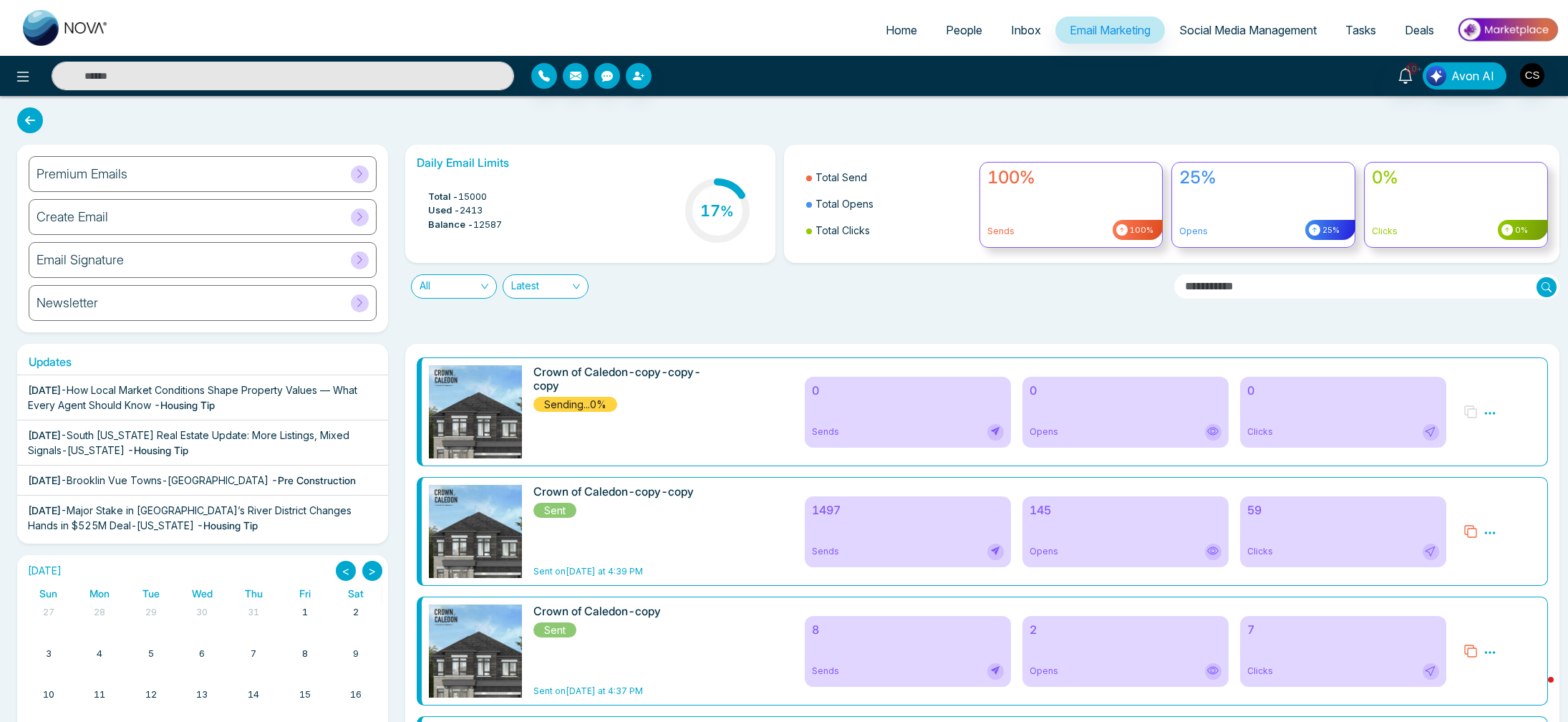
click at [1493, 416] on icon at bounding box center [1490, 413] width 13 height 13
click at [1491, 412] on icon at bounding box center [1490, 413] width 13 height 13
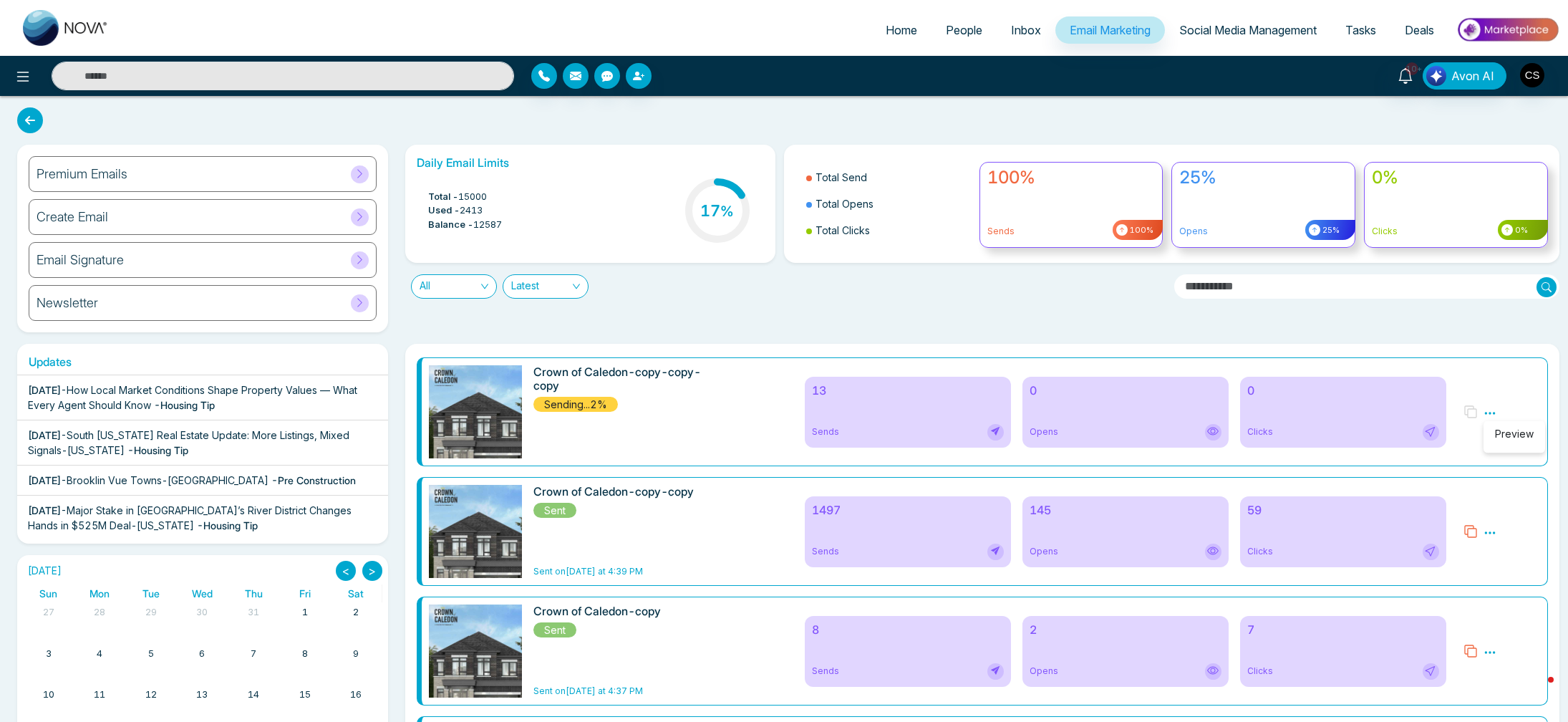
drag, startPoint x: 683, startPoint y: 424, endPoint x: 670, endPoint y: 398, distance: 29.1
click at [683, 424] on div "Crown of Caledon-copy-copy-copy Sending...2%" at bounding box center [623, 412] width 180 height 93
click at [671, 375] on h6 "Crown of Caledon-copy-copy-copy" at bounding box center [623, 379] width 180 height 27
click at [1428, 432] on icon at bounding box center [1430, 431] width 11 height 11
click at [431, 390] on img at bounding box center [479, 674] width 200 height 617
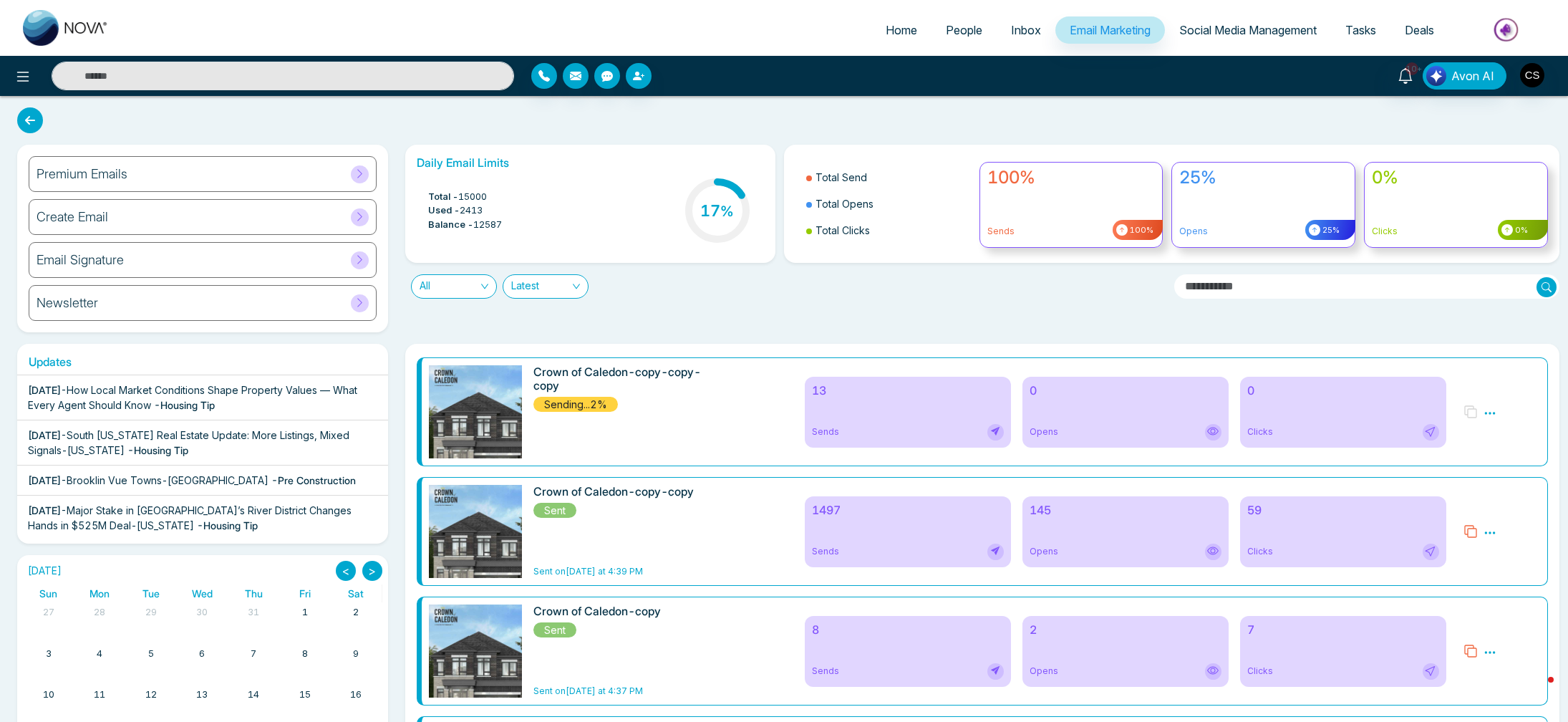
click at [431, 390] on img at bounding box center [479, 674] width 200 height 617
click at [1493, 411] on icon at bounding box center [1490, 413] width 13 height 13
click at [1500, 428] on span "Preview" at bounding box center [1515, 434] width 39 height 12
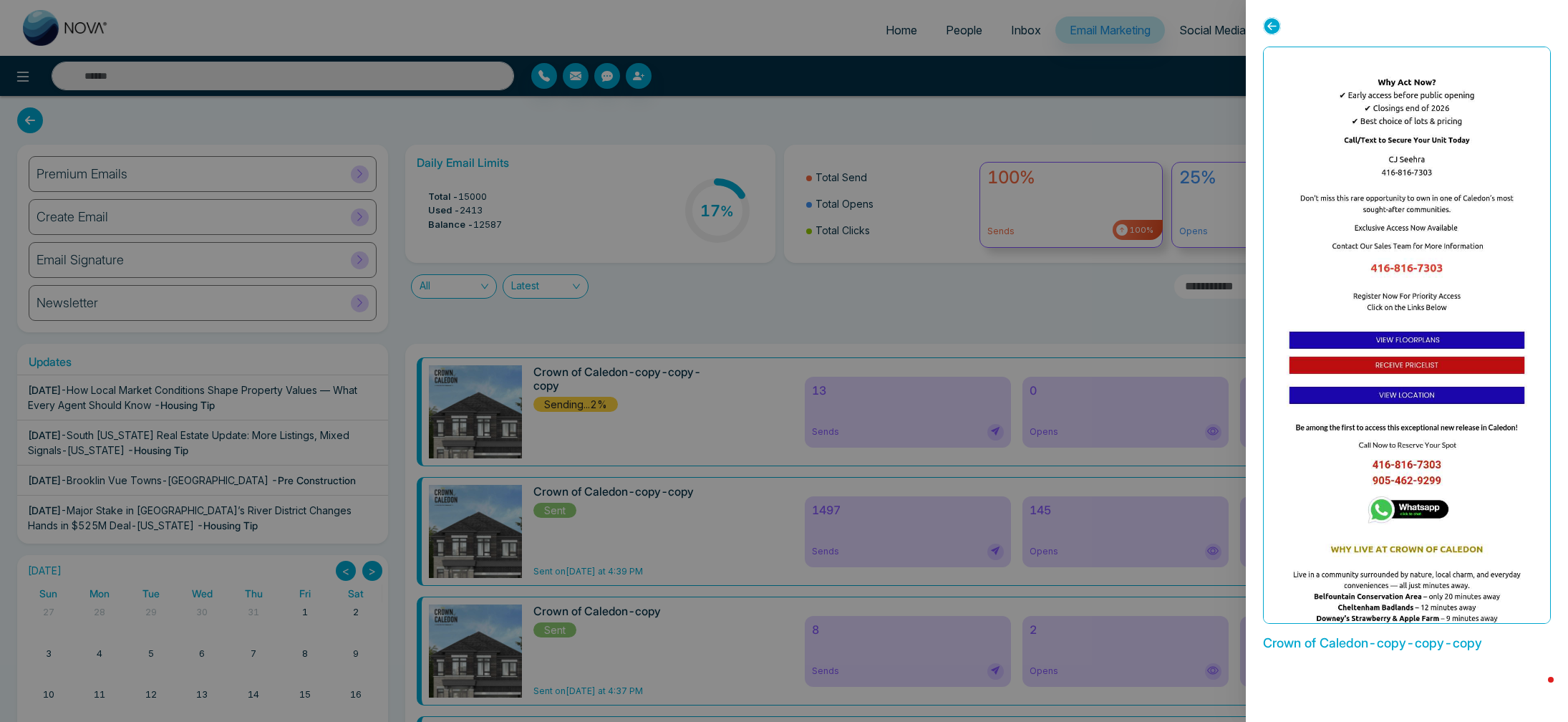
scroll to position [942, 0]
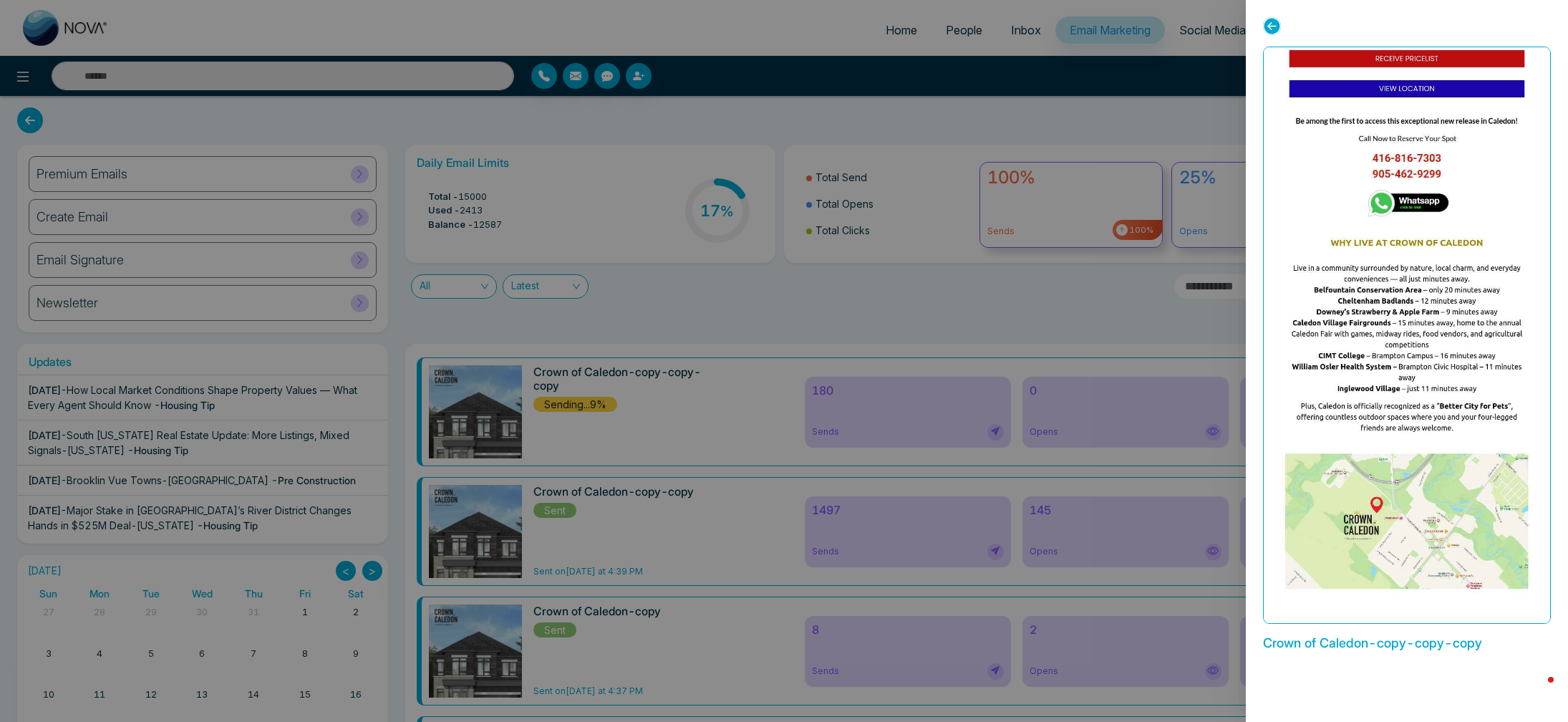
click at [1275, 24] on icon at bounding box center [1272, 26] width 18 height 18
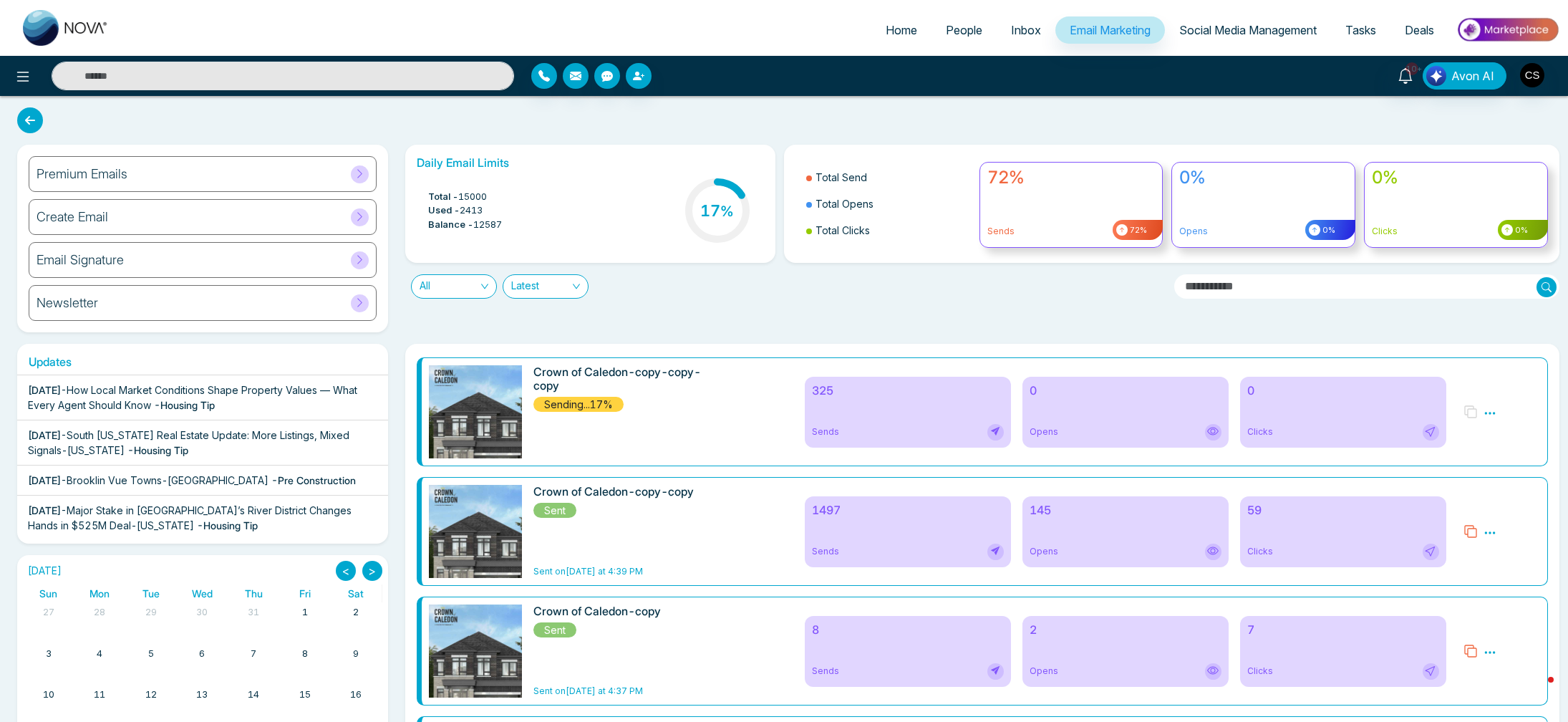
click at [1487, 413] on icon at bounding box center [1490, 413] width 13 height 13
click at [1501, 389] on div "Preview" at bounding box center [1501, 412] width 94 height 93
click at [954, 414] on div "325 Sends" at bounding box center [908, 412] width 206 height 71
click at [994, 430] on icon at bounding box center [995, 431] width 8 height 8
click at [825, 435] on span "Sends" at bounding box center [825, 432] width 27 height 13
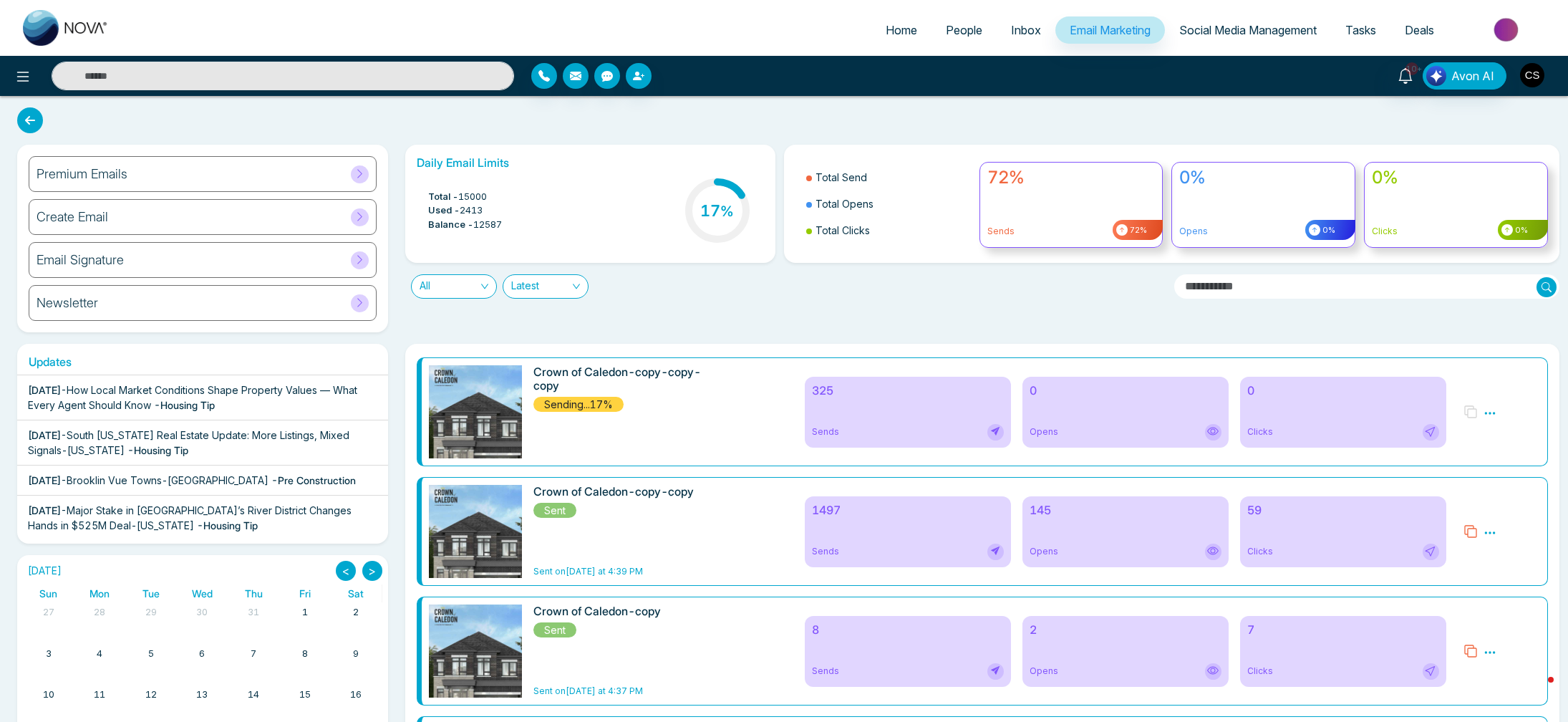
click at [1532, 74] on img "button" at bounding box center [1532, 75] width 24 height 24
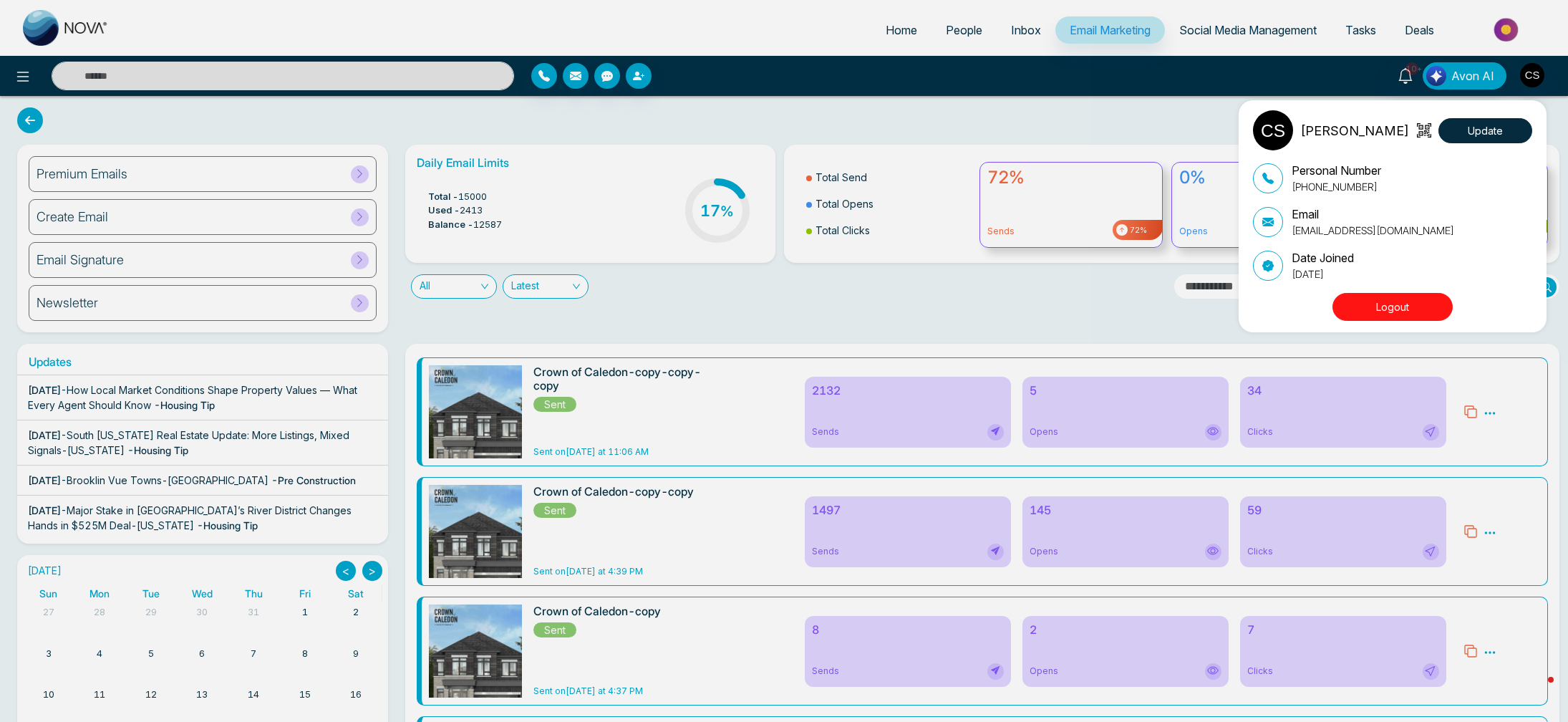
click at [1472, 412] on div "[PERSON_NAME] Update Personal Number [PHONE_NUMBER] Email [EMAIL_ADDRESS][DOMAI…" at bounding box center [784, 361] width 1568 height 722
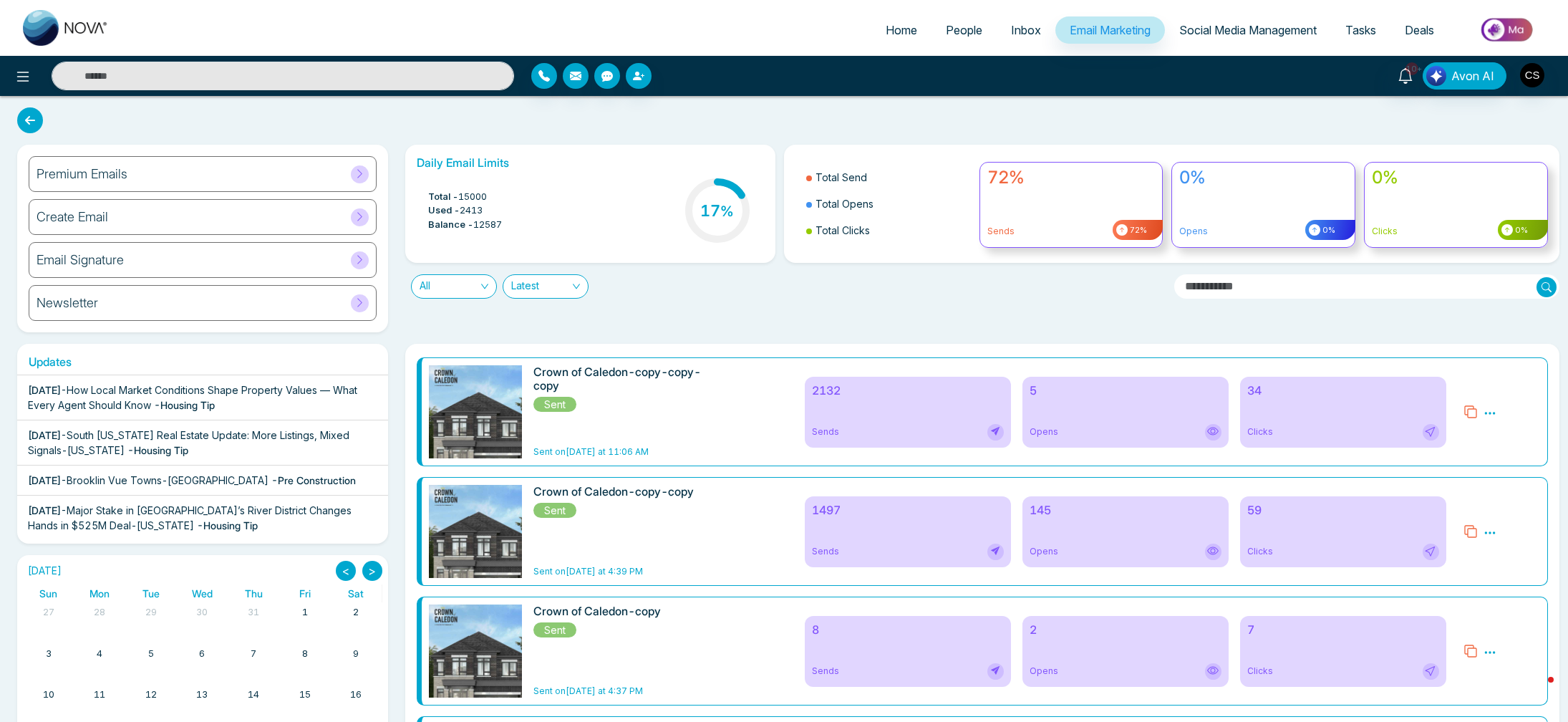
click at [1470, 413] on icon at bounding box center [1470, 411] width 14 height 14
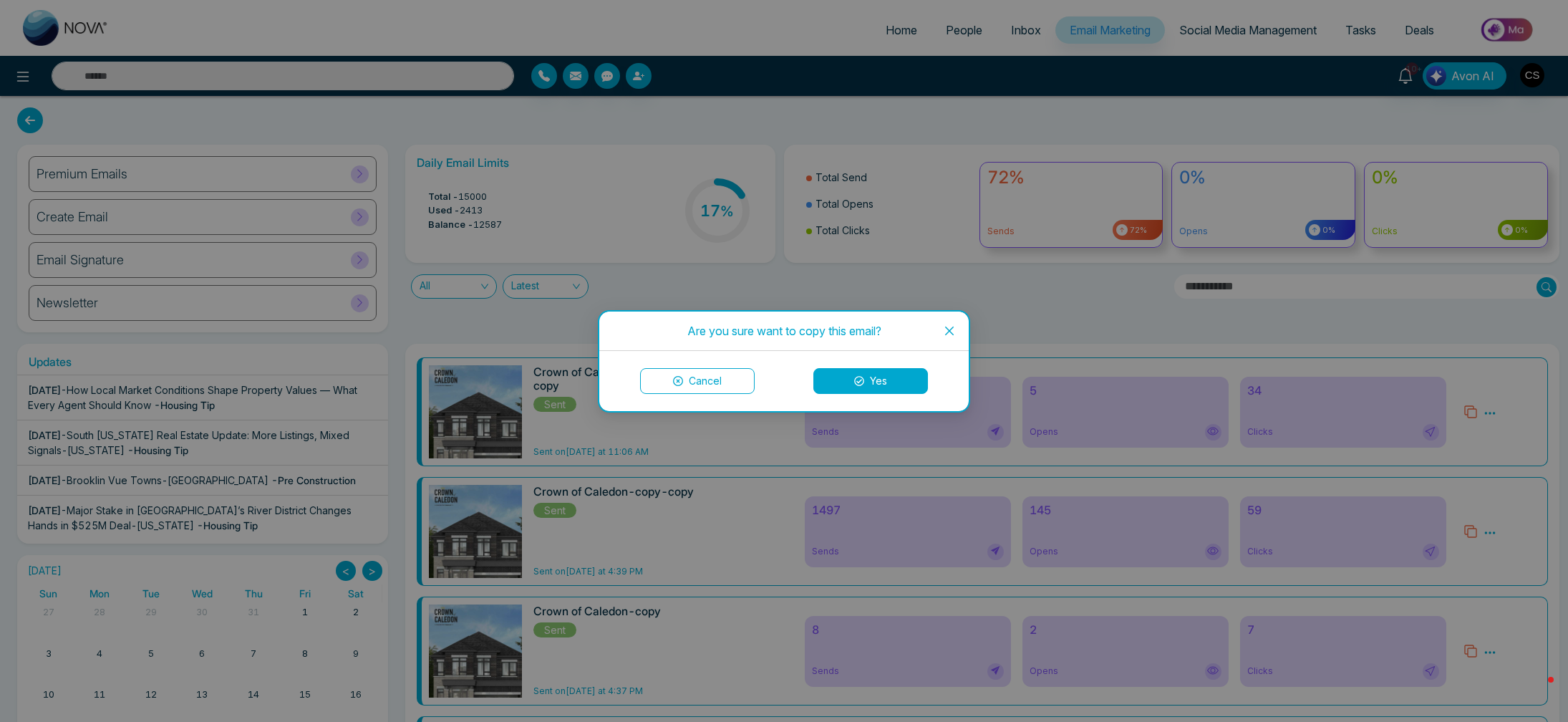
click at [915, 384] on button "Yes" at bounding box center [870, 381] width 115 height 26
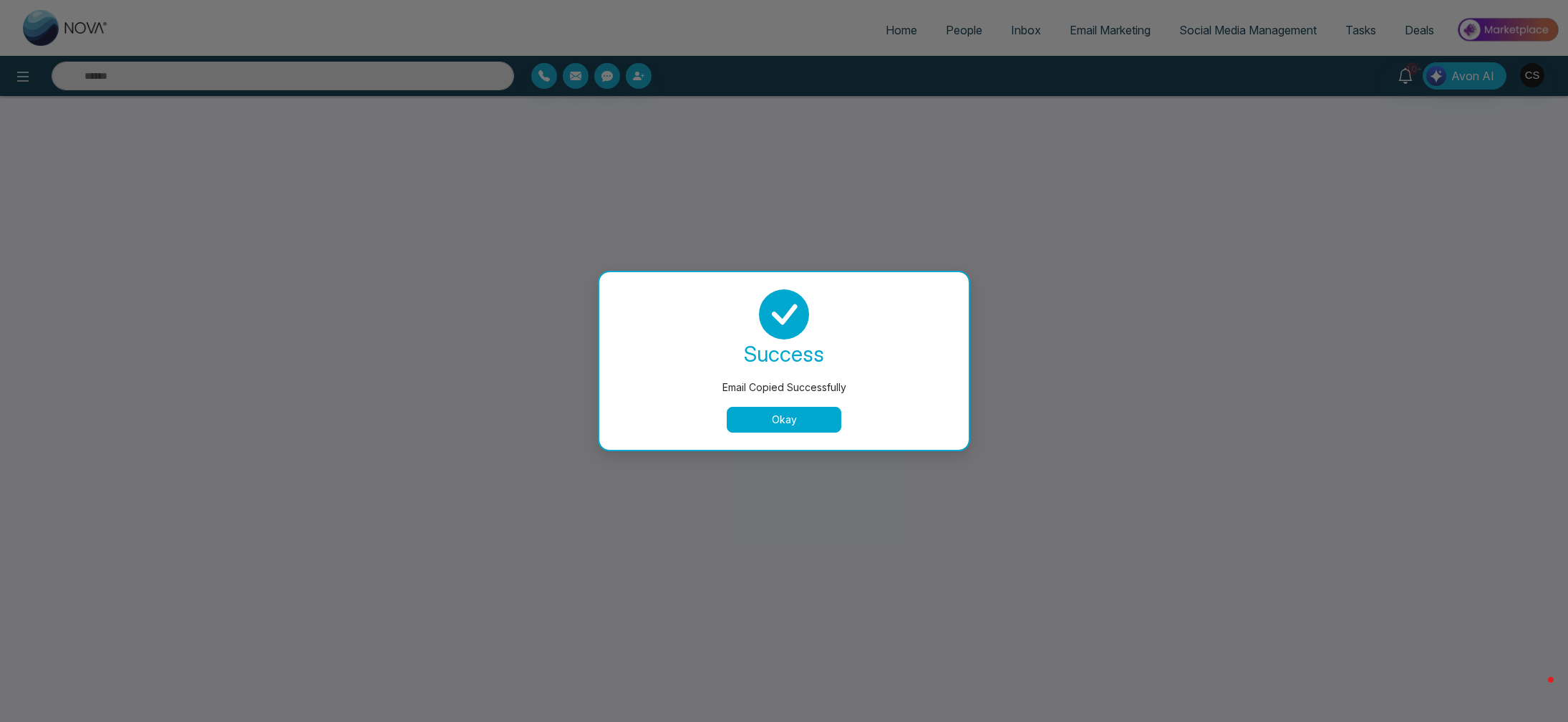
click at [807, 417] on button "Okay" at bounding box center [784, 420] width 115 height 26
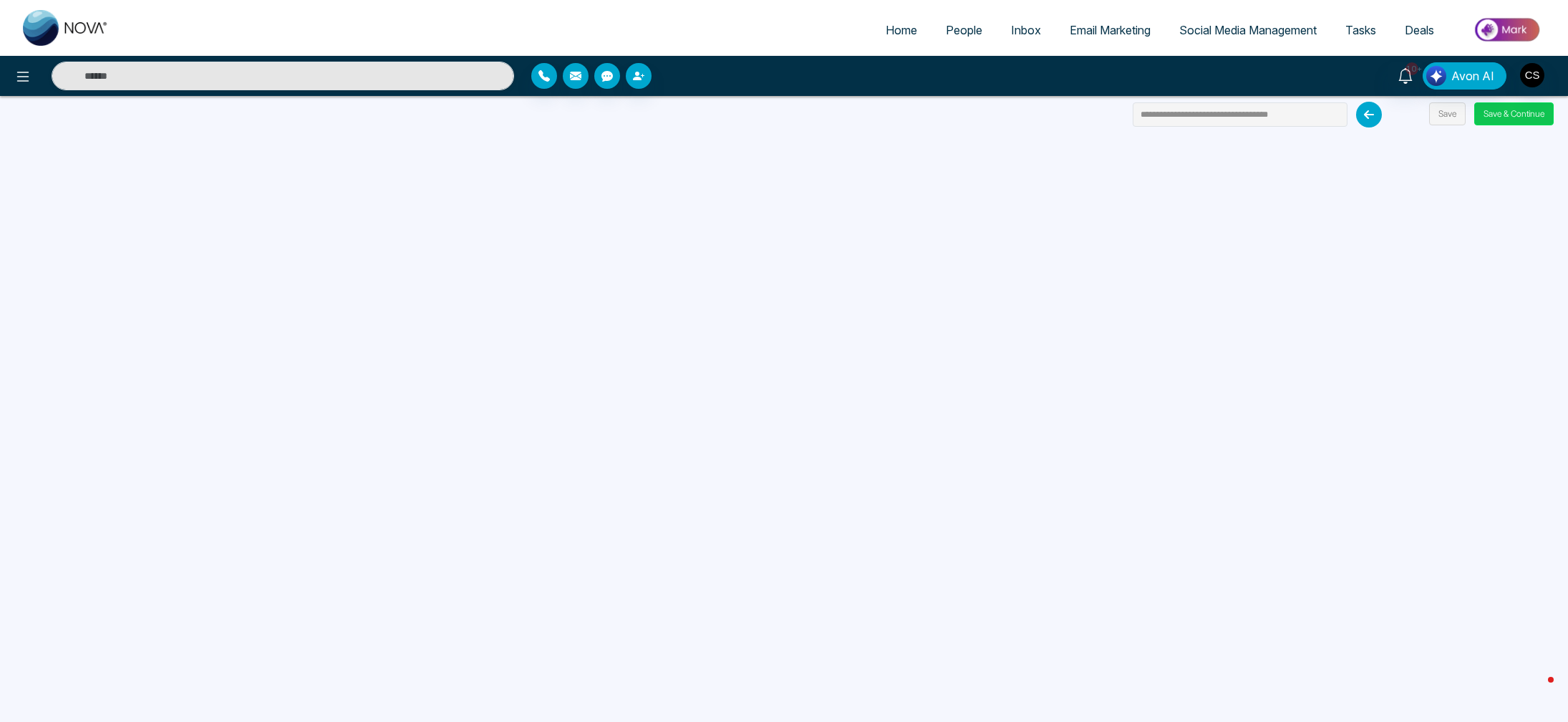
click at [1497, 118] on button "Save & Continue" at bounding box center [1514, 113] width 80 height 23
click at [1497, 116] on button "Save & Continue" at bounding box center [1514, 113] width 80 height 23
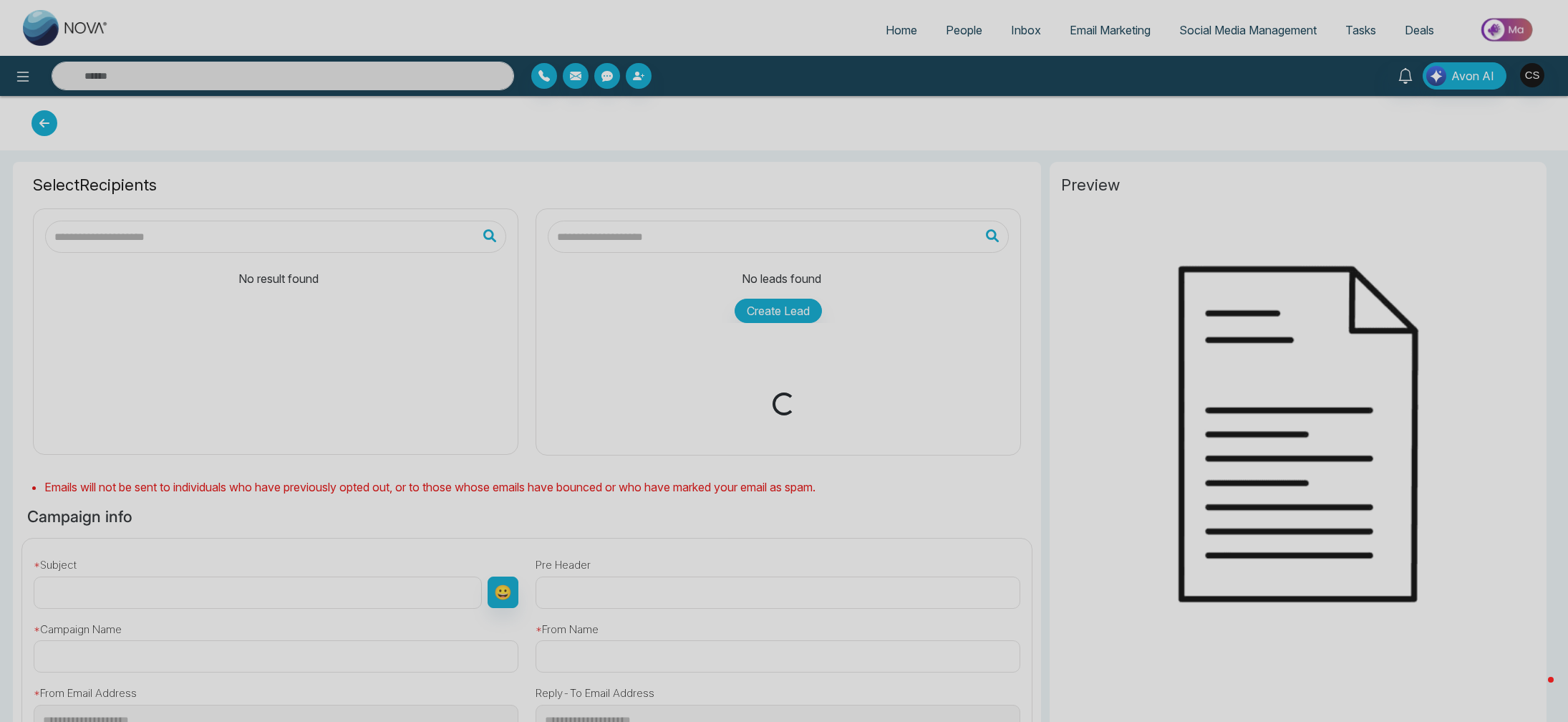
type input "**********"
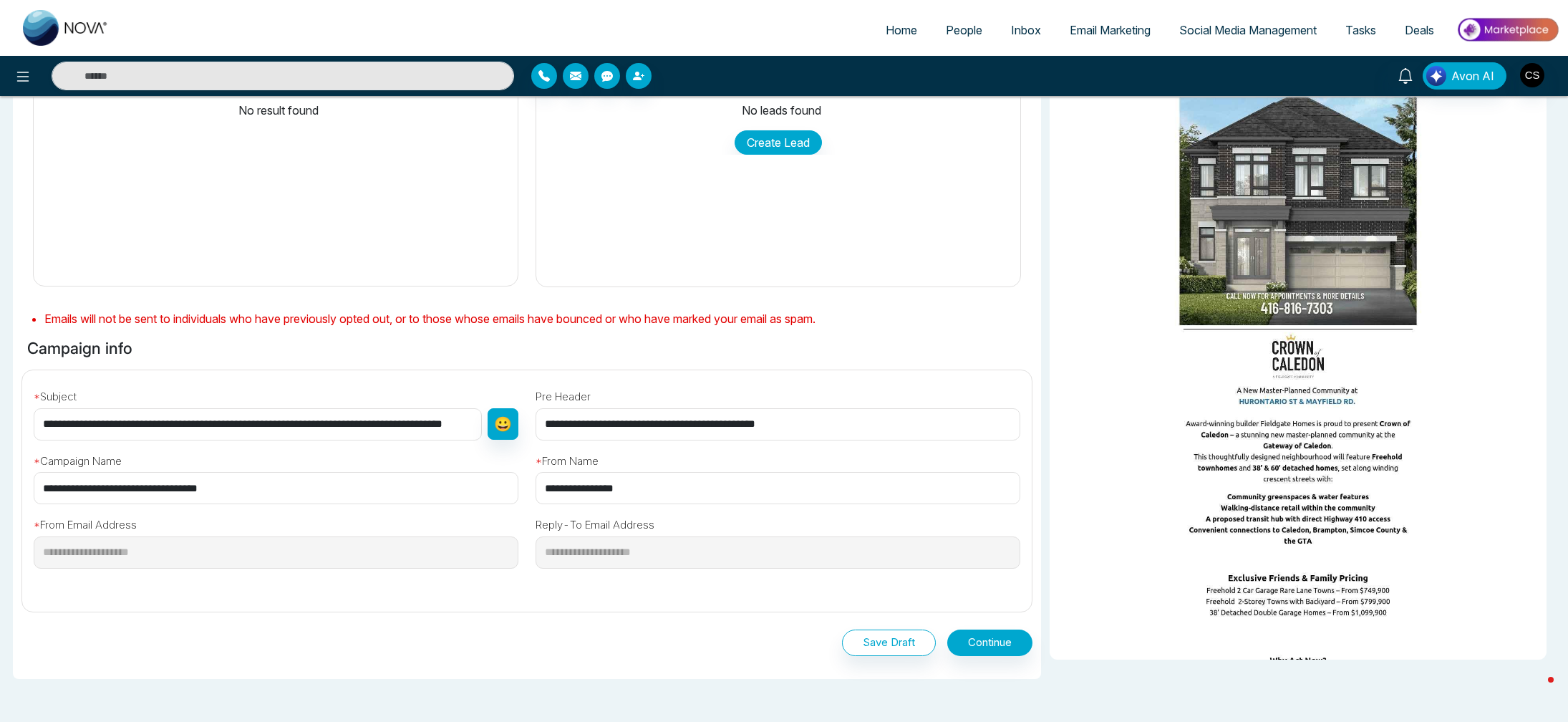
scroll to position [242, 0]
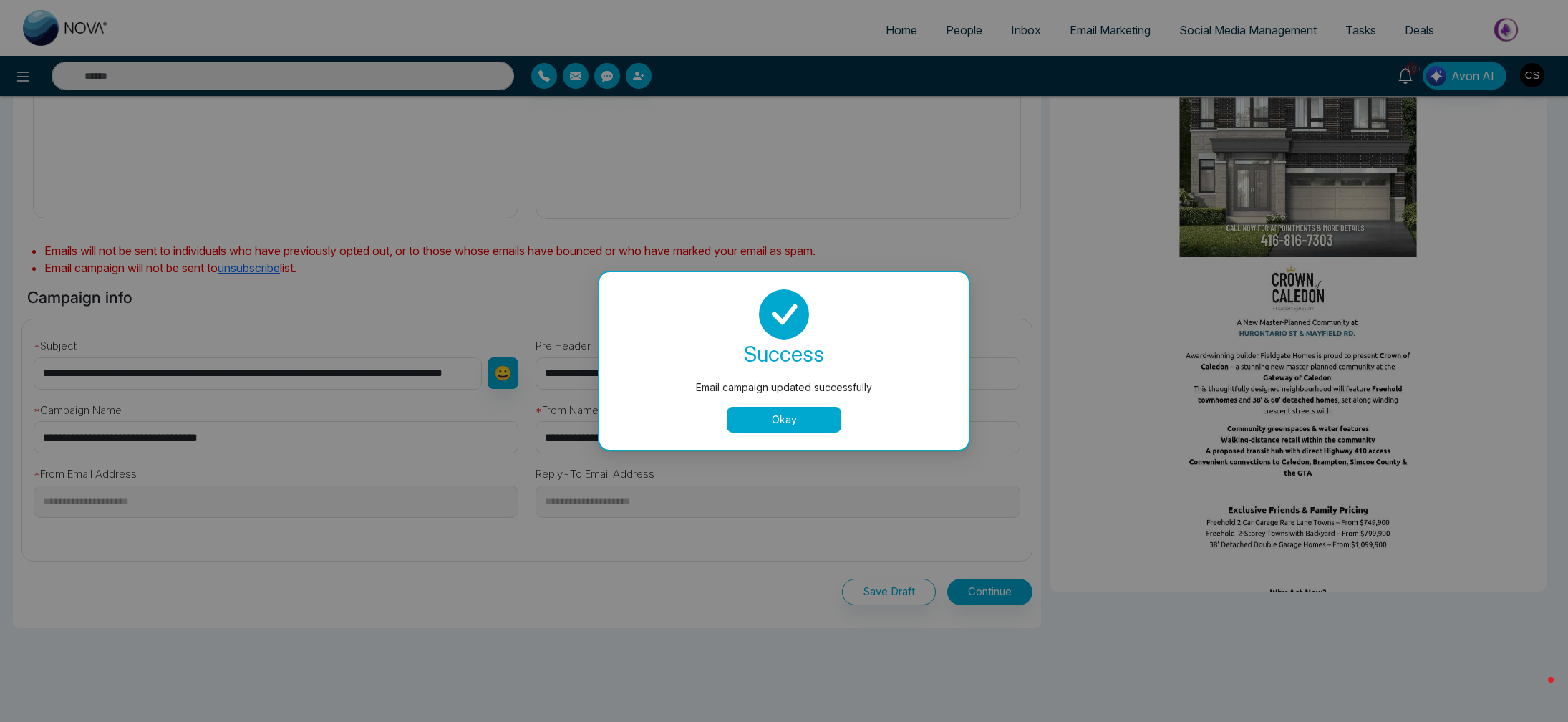
click at [755, 417] on button "Okay" at bounding box center [784, 420] width 115 height 26
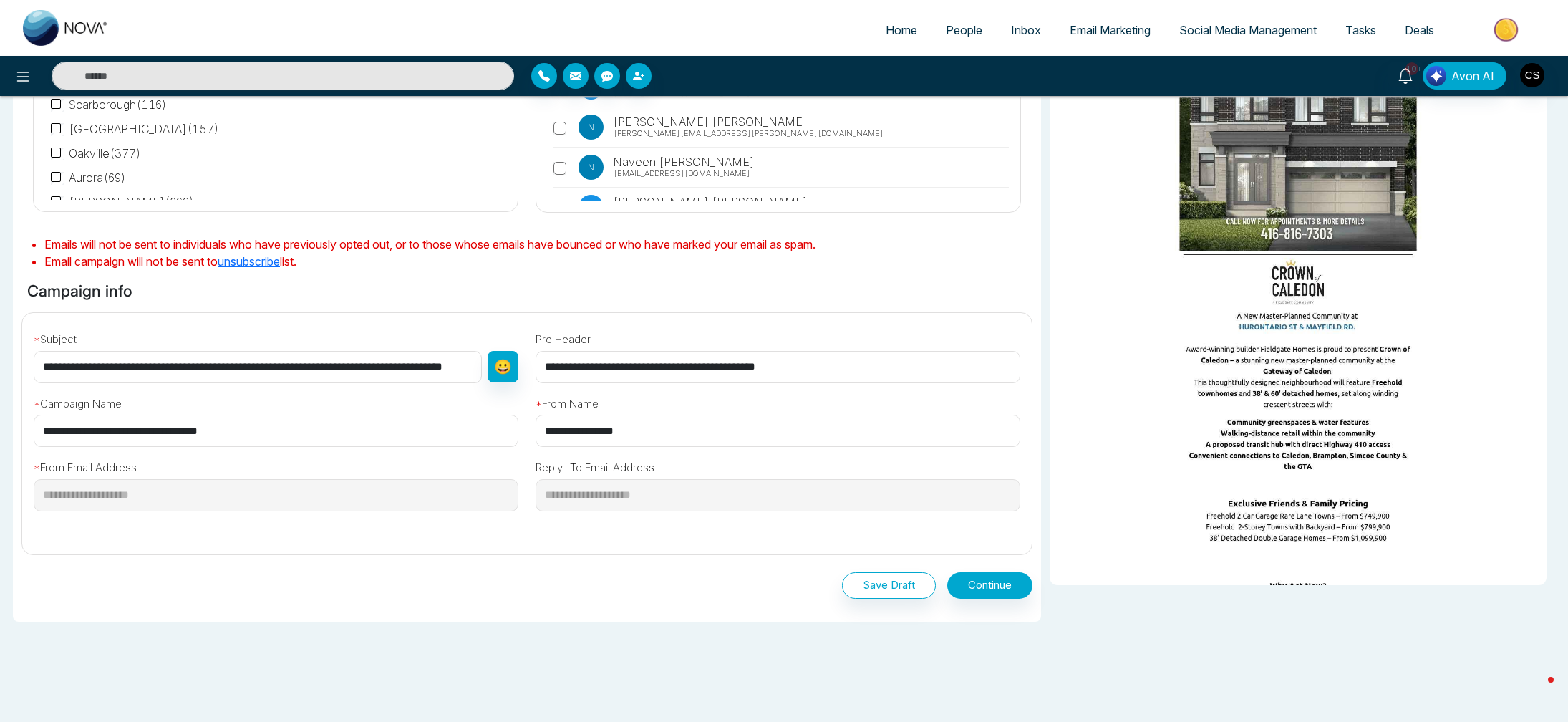
scroll to position [271, 0]
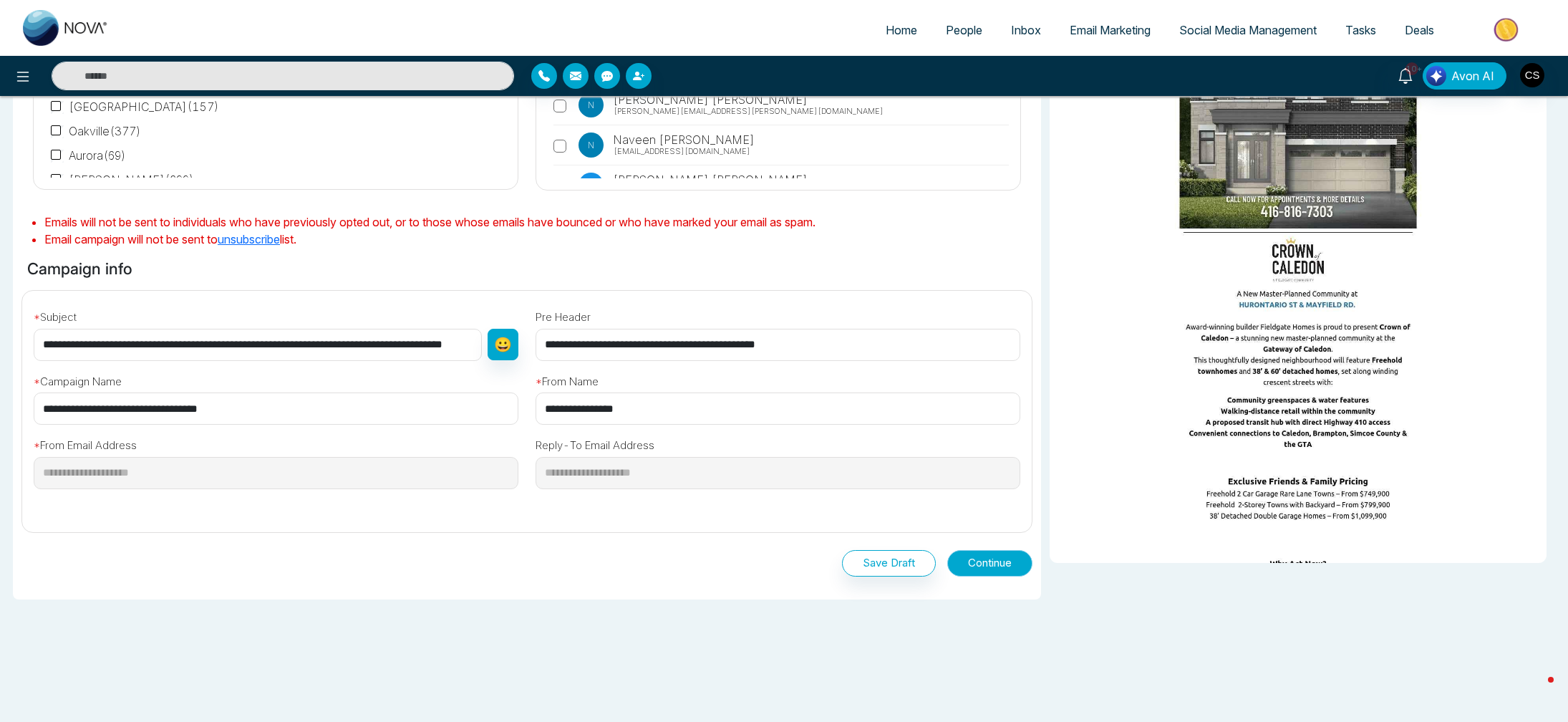
click at [996, 558] on button "Continue" at bounding box center [990, 563] width 86 height 26
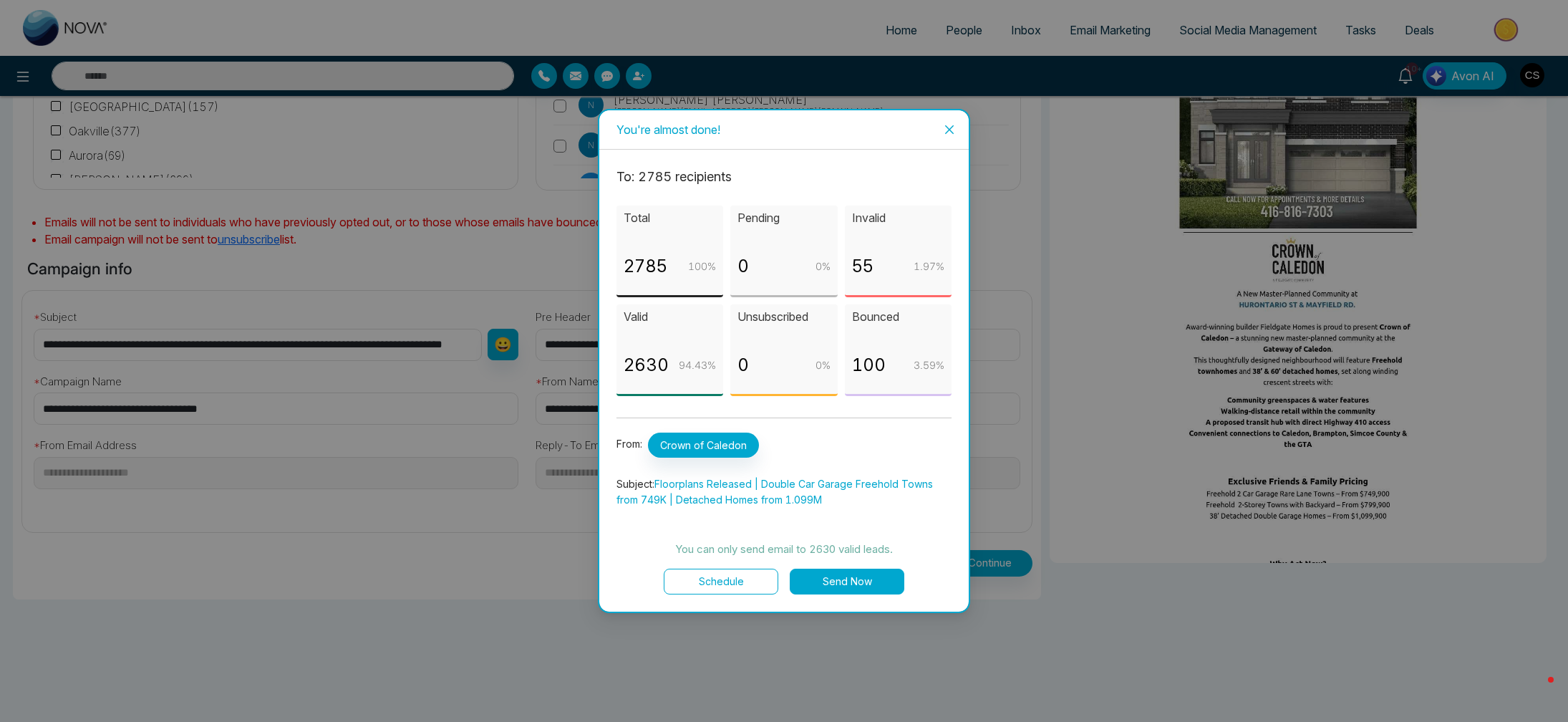
click at [861, 587] on button "Send Now" at bounding box center [847, 582] width 115 height 26
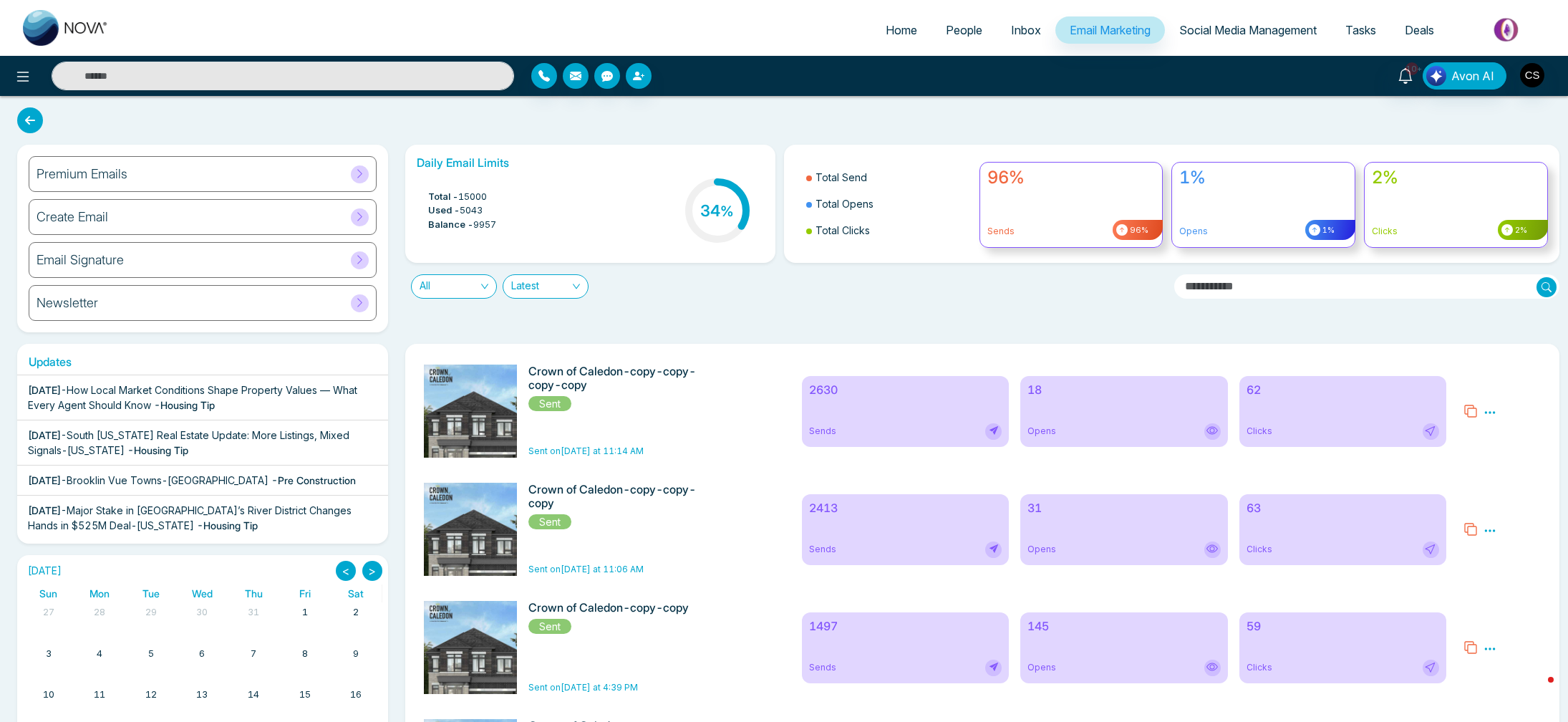
click at [1080, 427] on div "Opens" at bounding box center [1124, 432] width 193 height 17
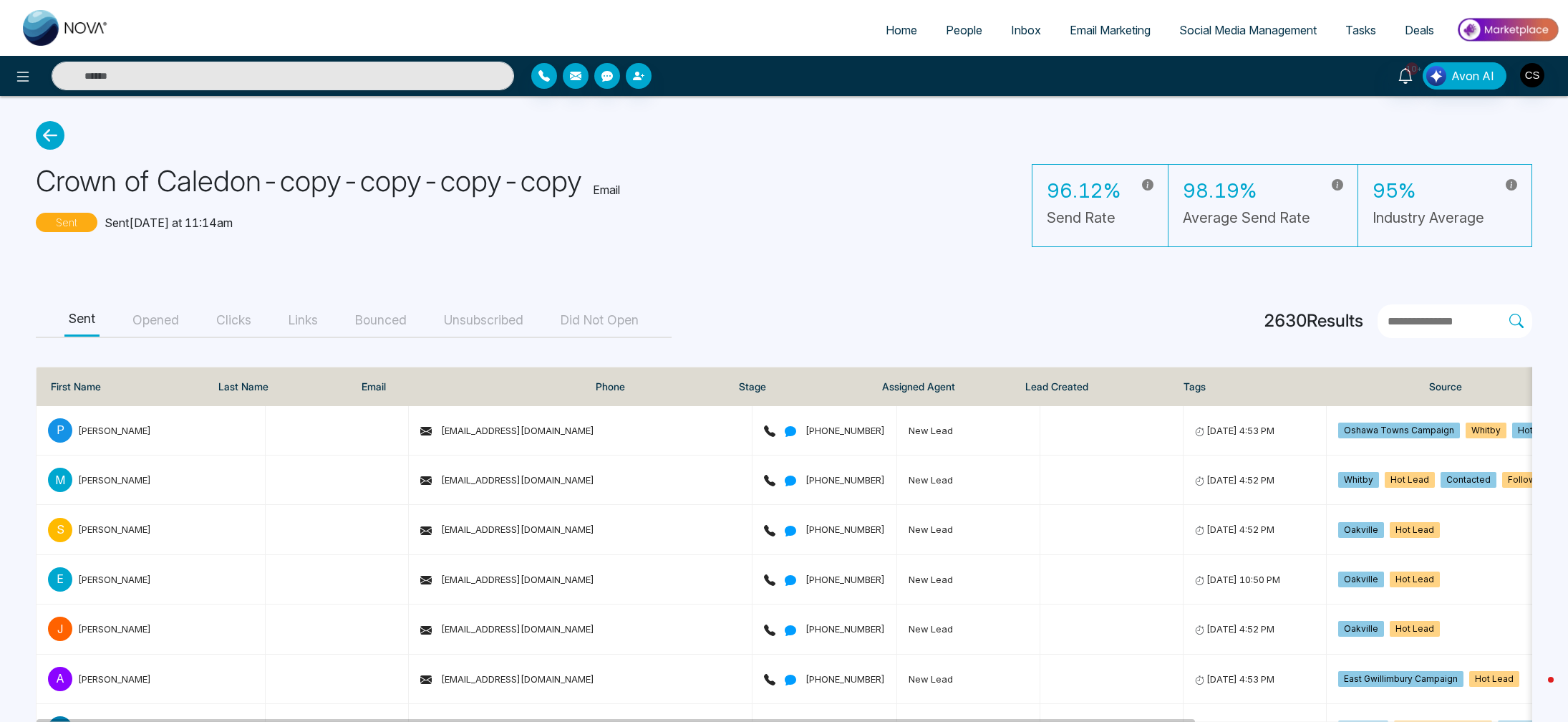
click at [159, 326] on button "Opened" at bounding box center [155, 320] width 55 height 32
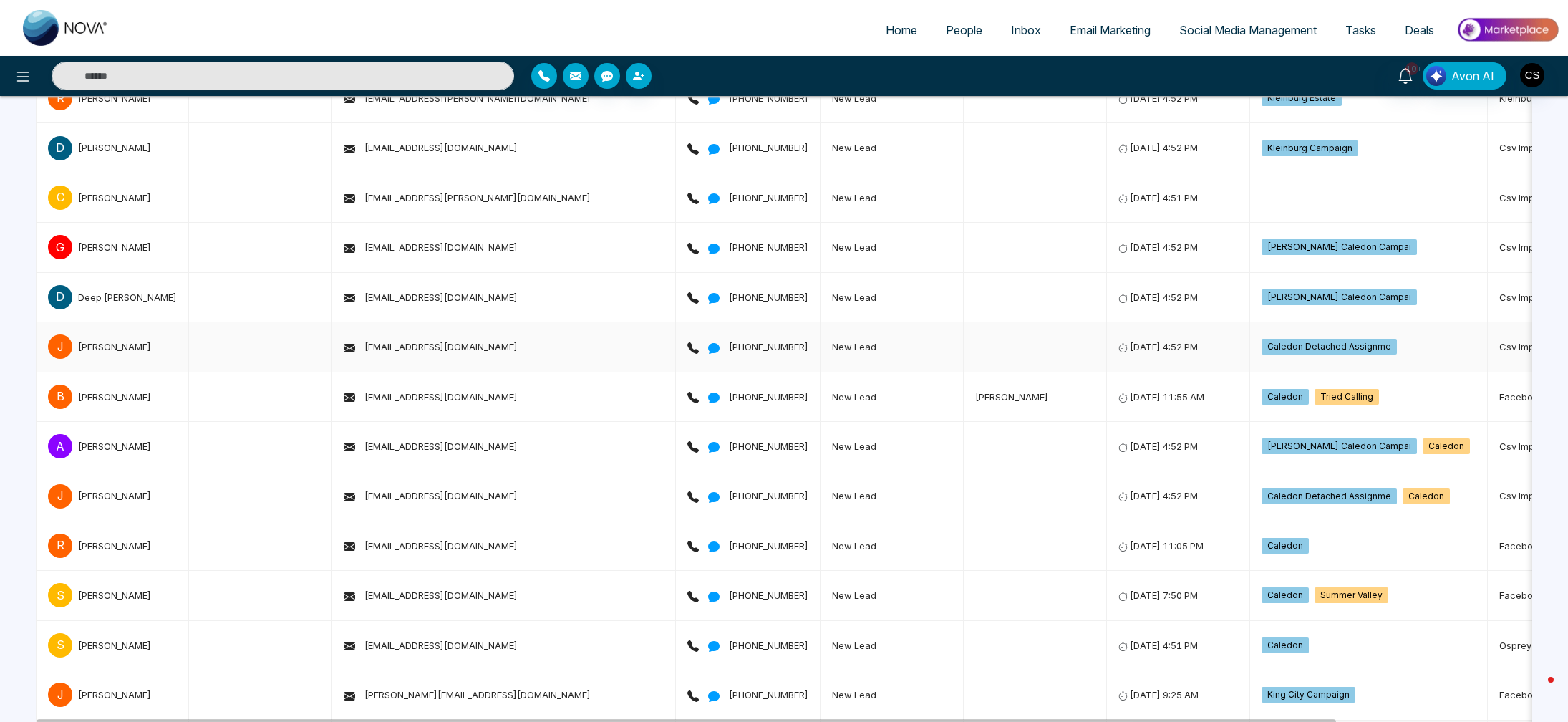
scroll to position [404, 0]
